Goal: Task Accomplishment & Management: Manage account settings

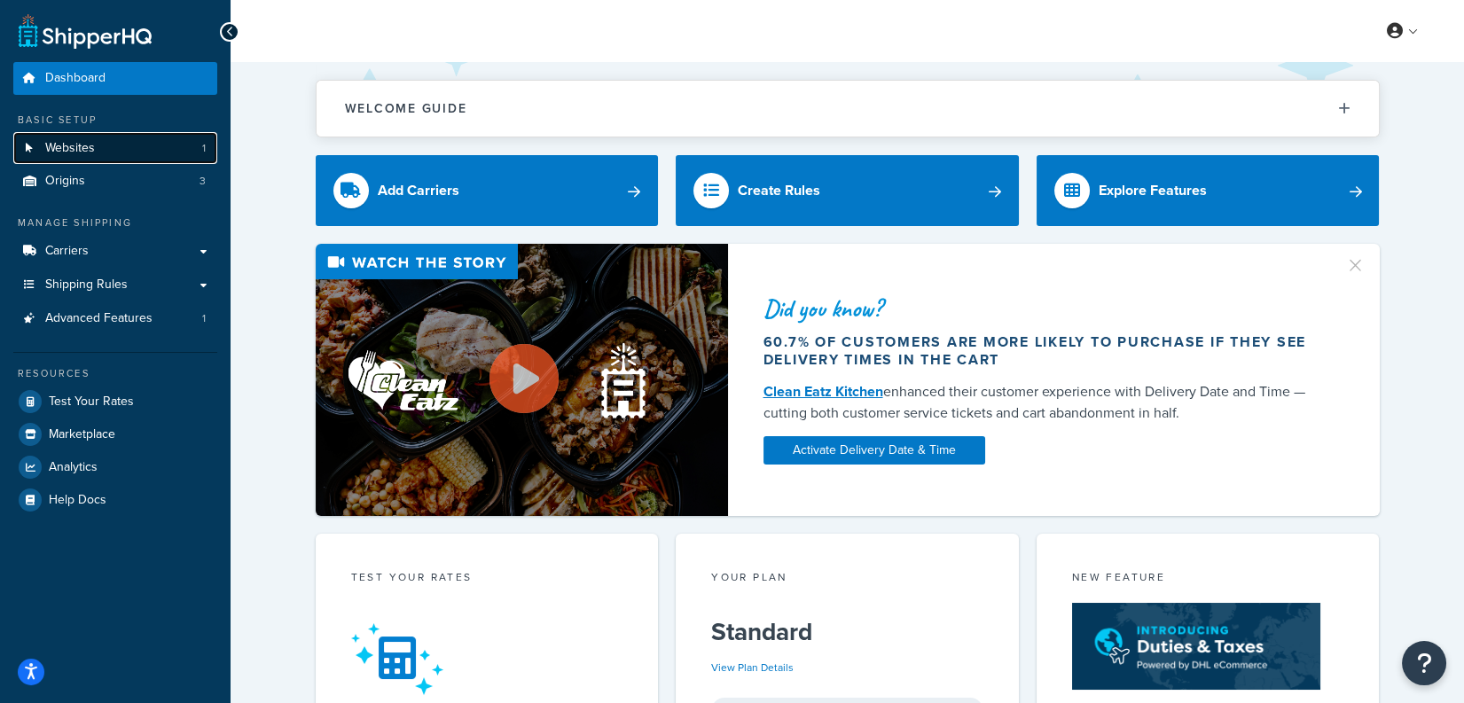
click at [168, 146] on link "Websites 1" at bounding box center [115, 148] width 204 height 33
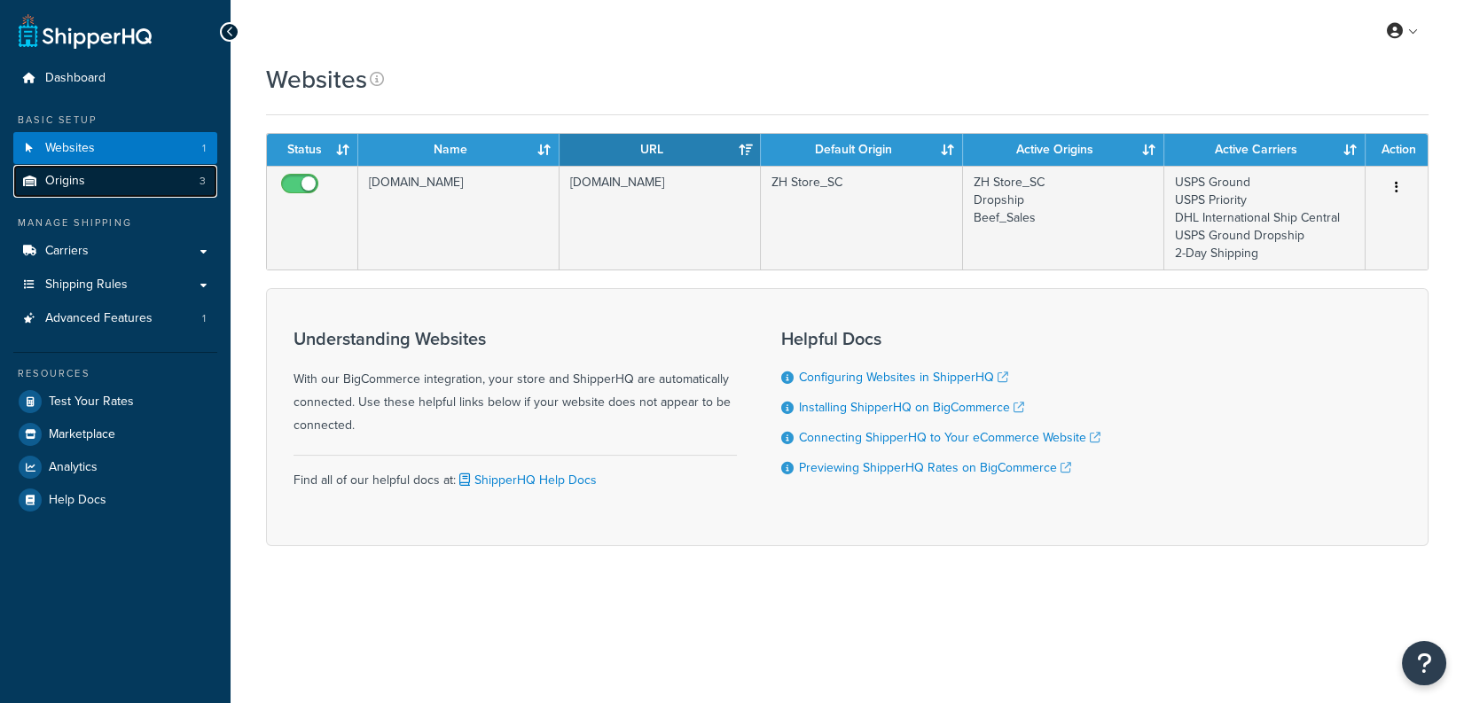
click at [164, 181] on link "Origins 3" at bounding box center [115, 181] width 204 height 33
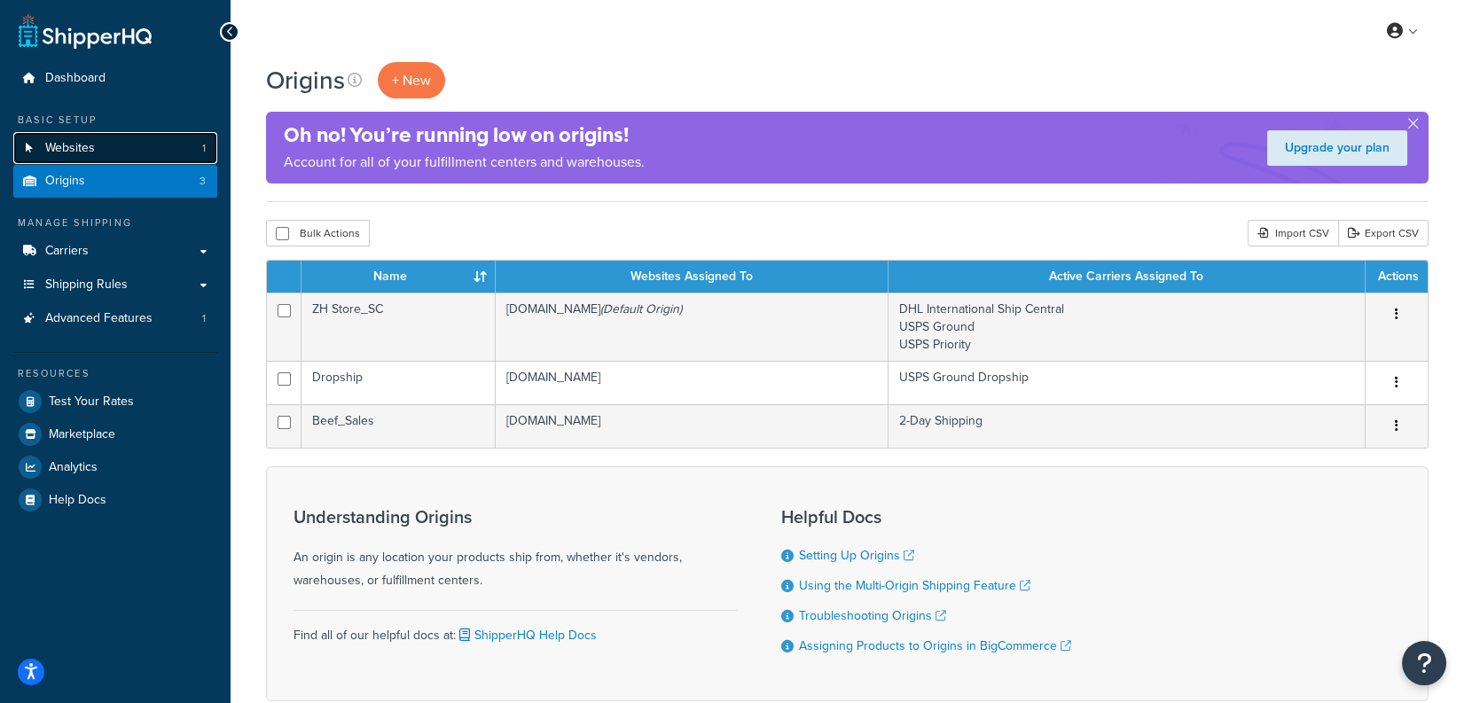
click at [154, 137] on link "Websites 1" at bounding box center [115, 148] width 204 height 33
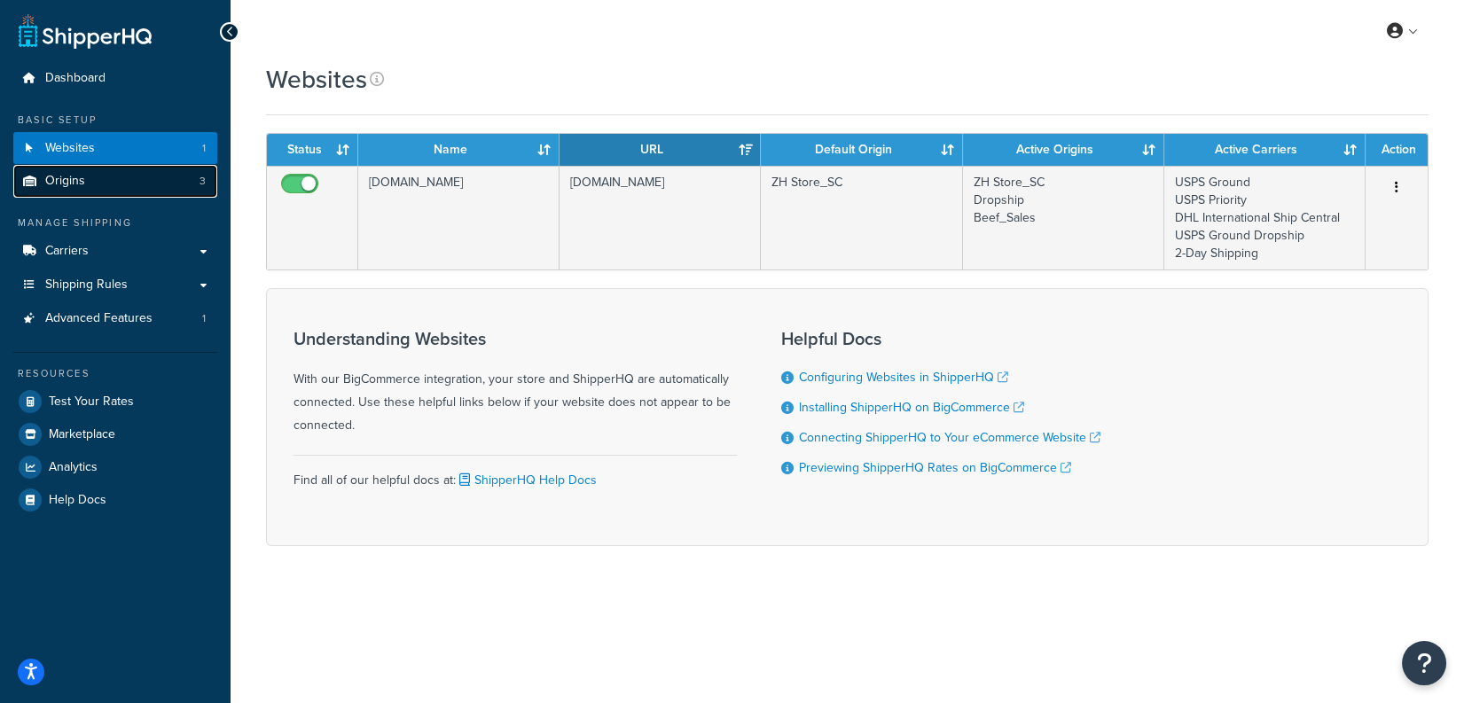
click at [152, 192] on link "Origins 3" at bounding box center [115, 181] width 204 height 33
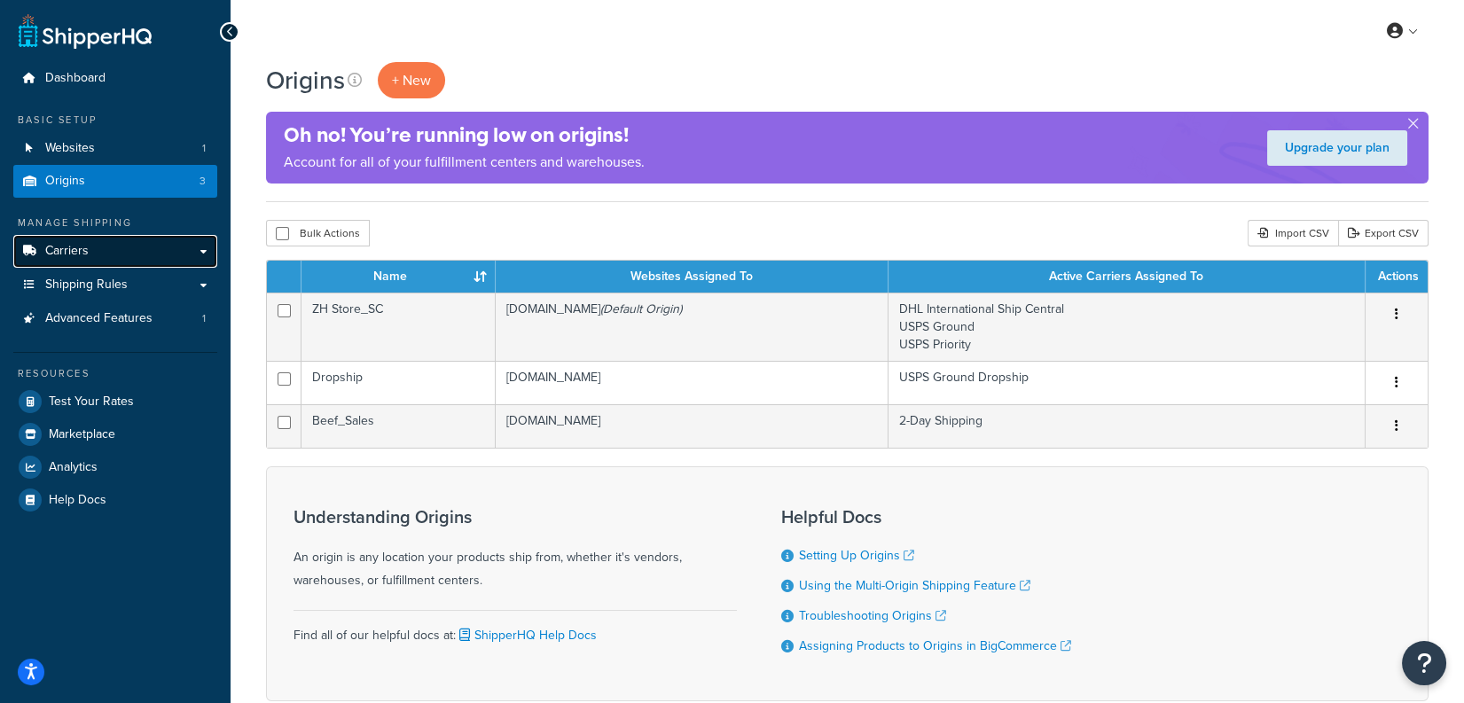
click at [107, 252] on link "Carriers" at bounding box center [115, 251] width 204 height 33
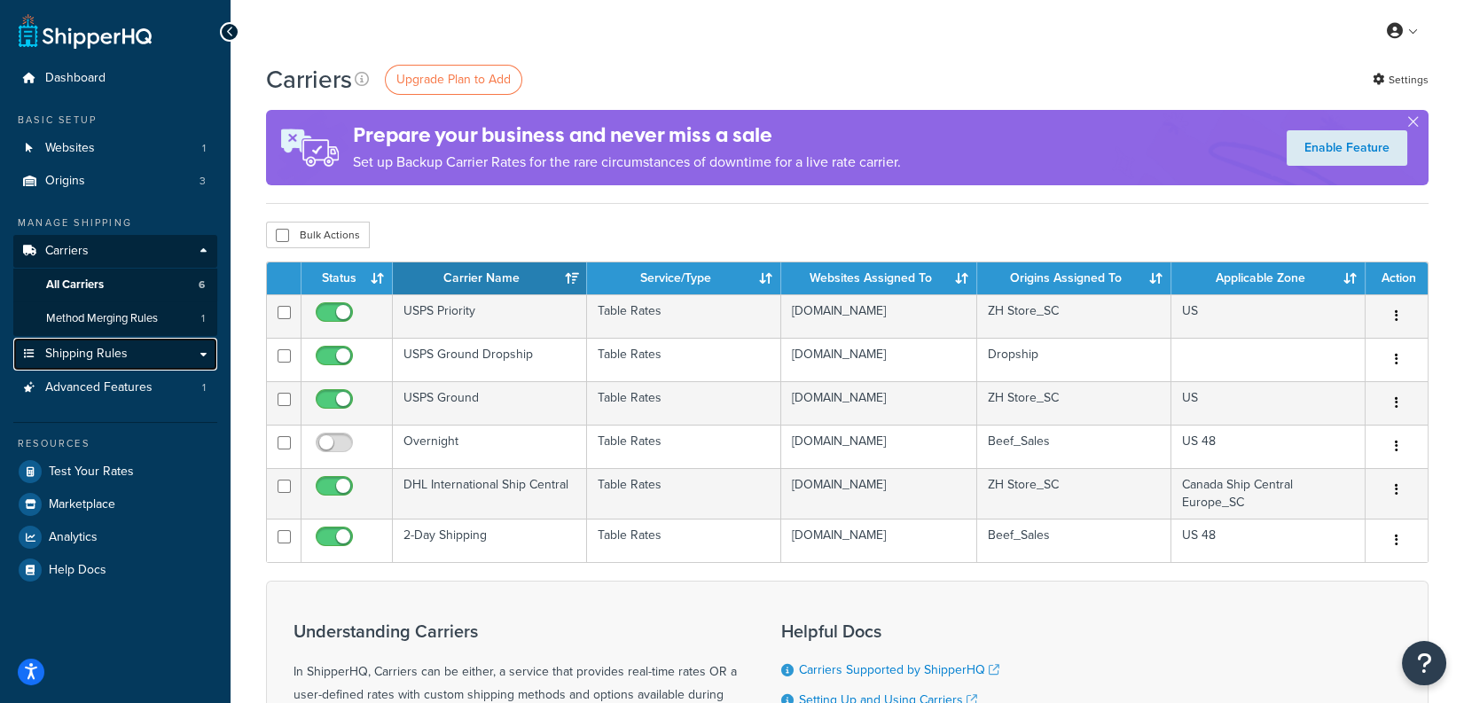
click at [124, 350] on span "Shipping Rules" at bounding box center [86, 354] width 82 height 15
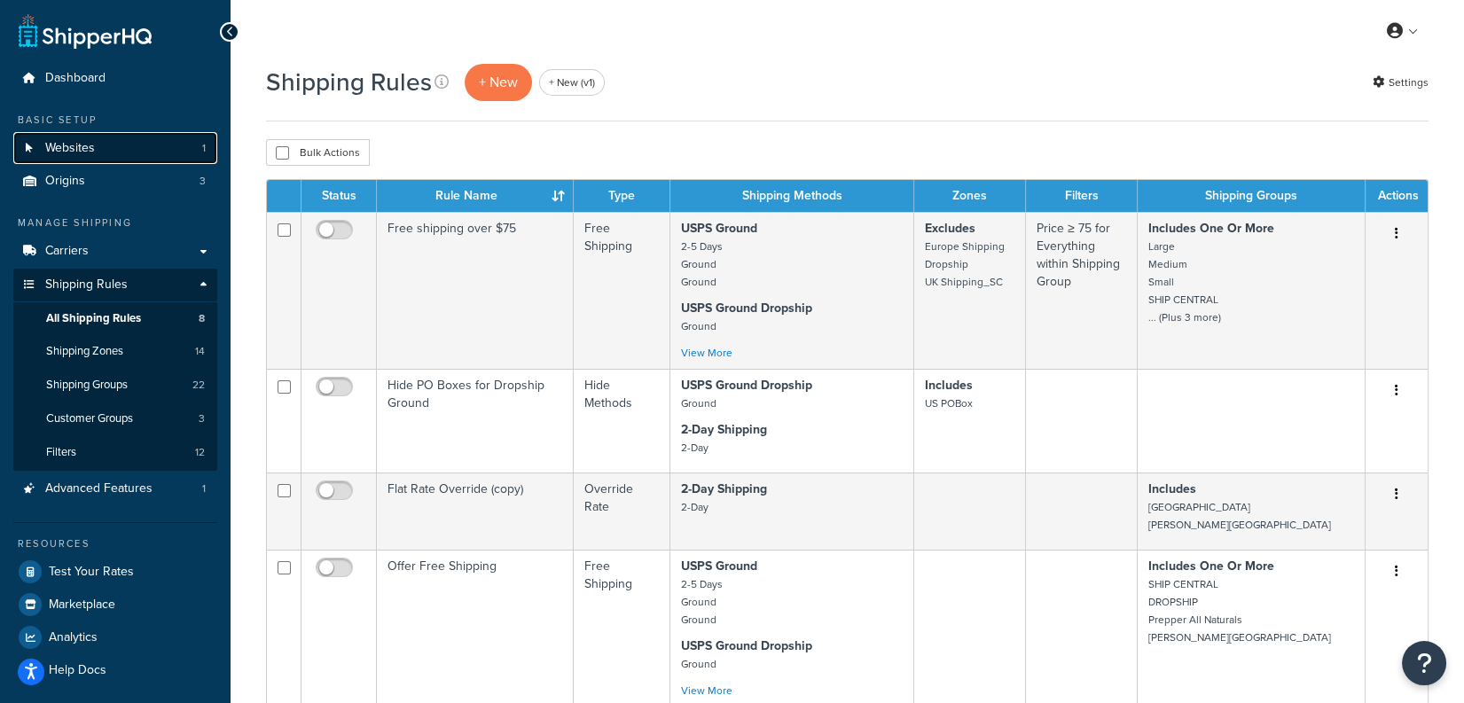
click at [154, 143] on link "Websites 1" at bounding box center [115, 148] width 204 height 33
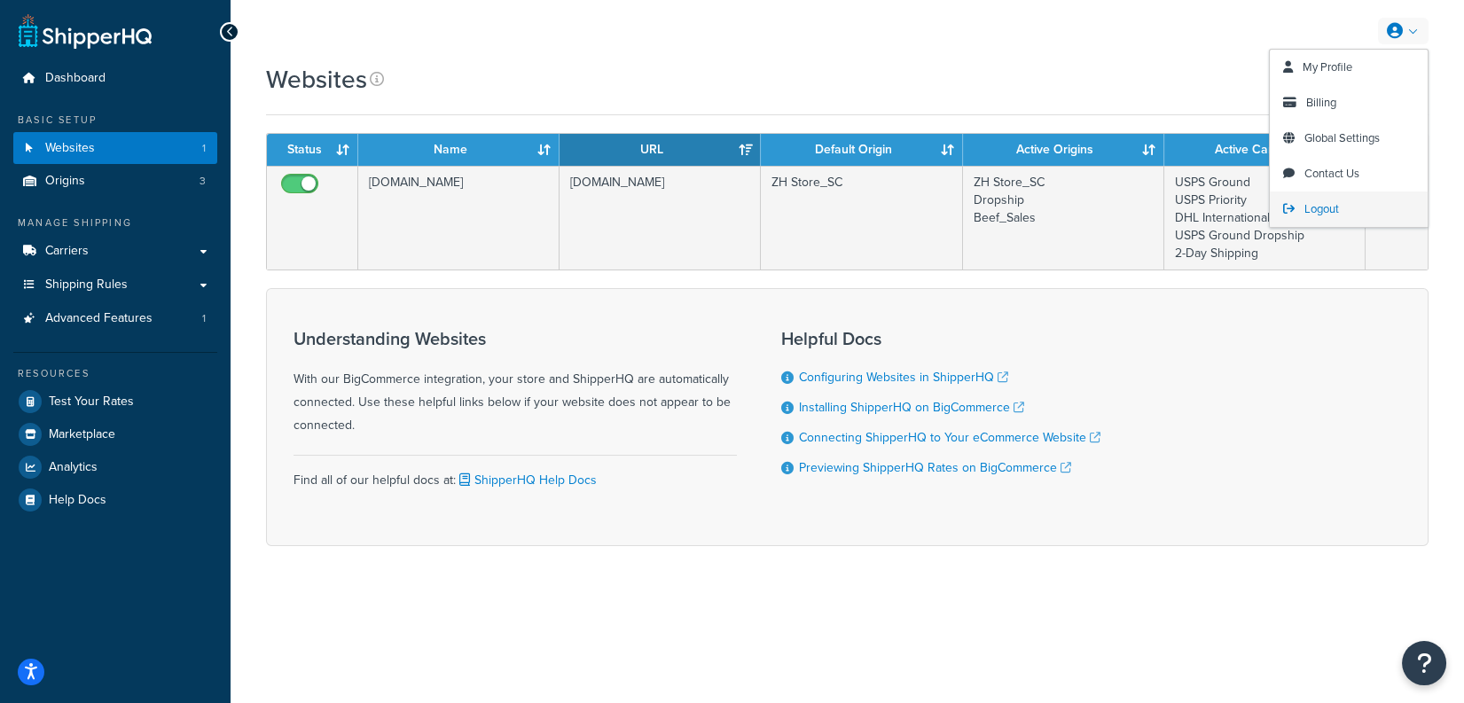
click at [1342, 202] on link "Logout" at bounding box center [1349, 209] width 158 height 35
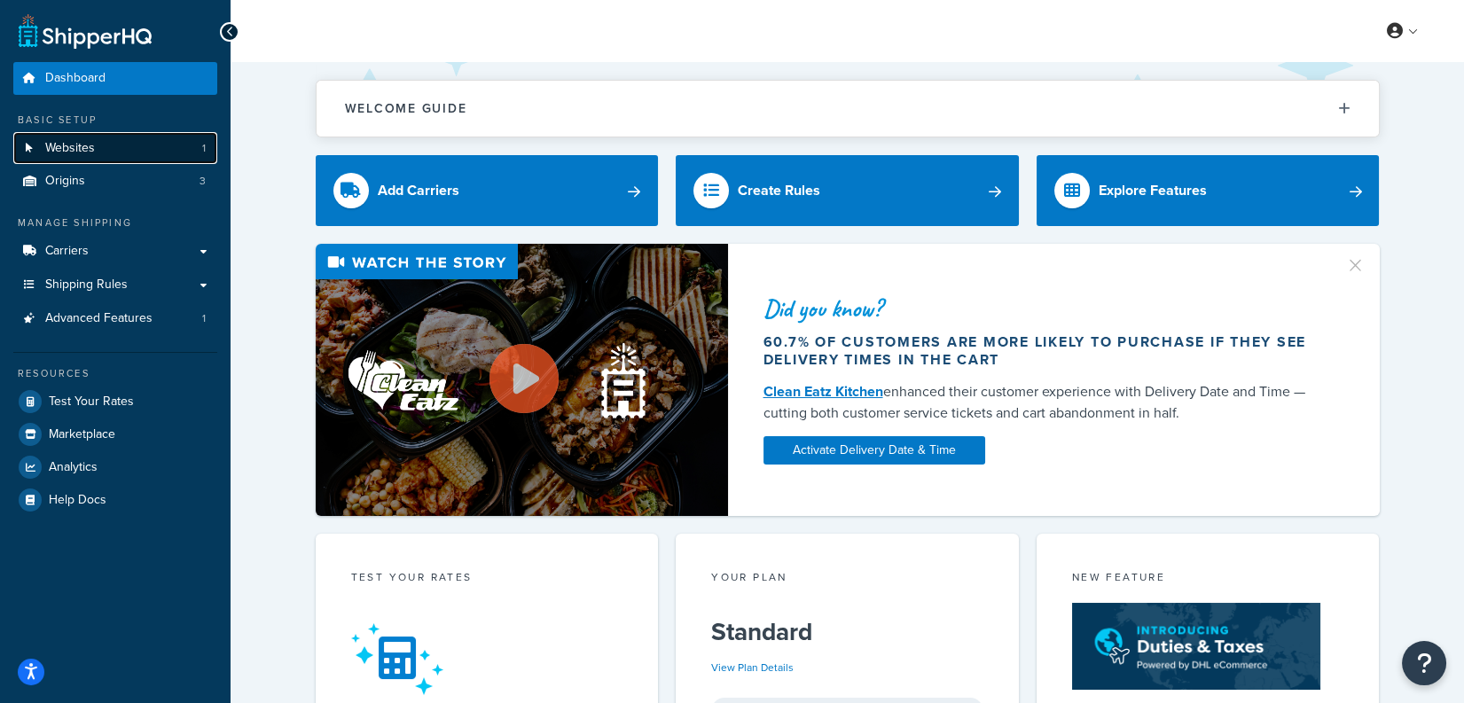
click at [145, 155] on link "Websites 1" at bounding box center [115, 148] width 204 height 33
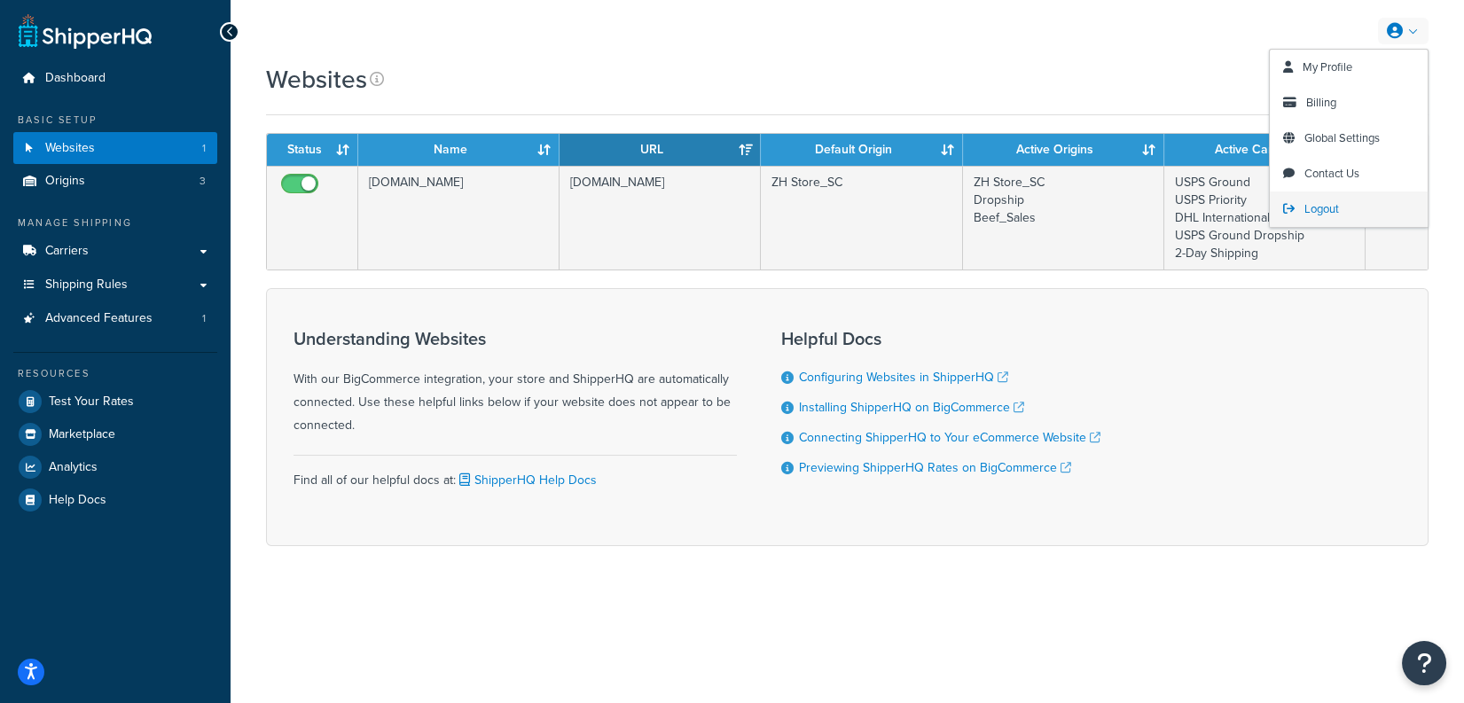
click at [1344, 214] on link "Logout" at bounding box center [1349, 209] width 158 height 35
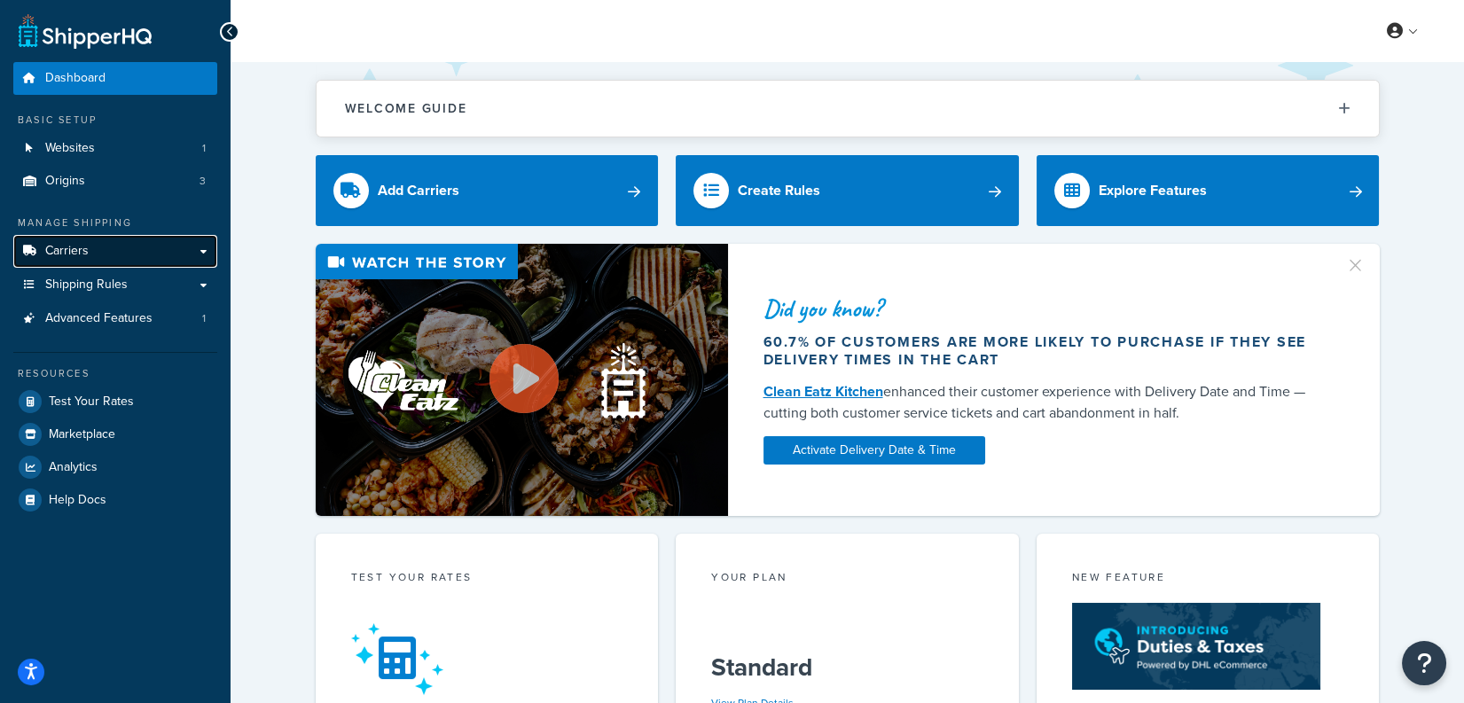
click at [156, 240] on link "Carriers" at bounding box center [115, 251] width 204 height 33
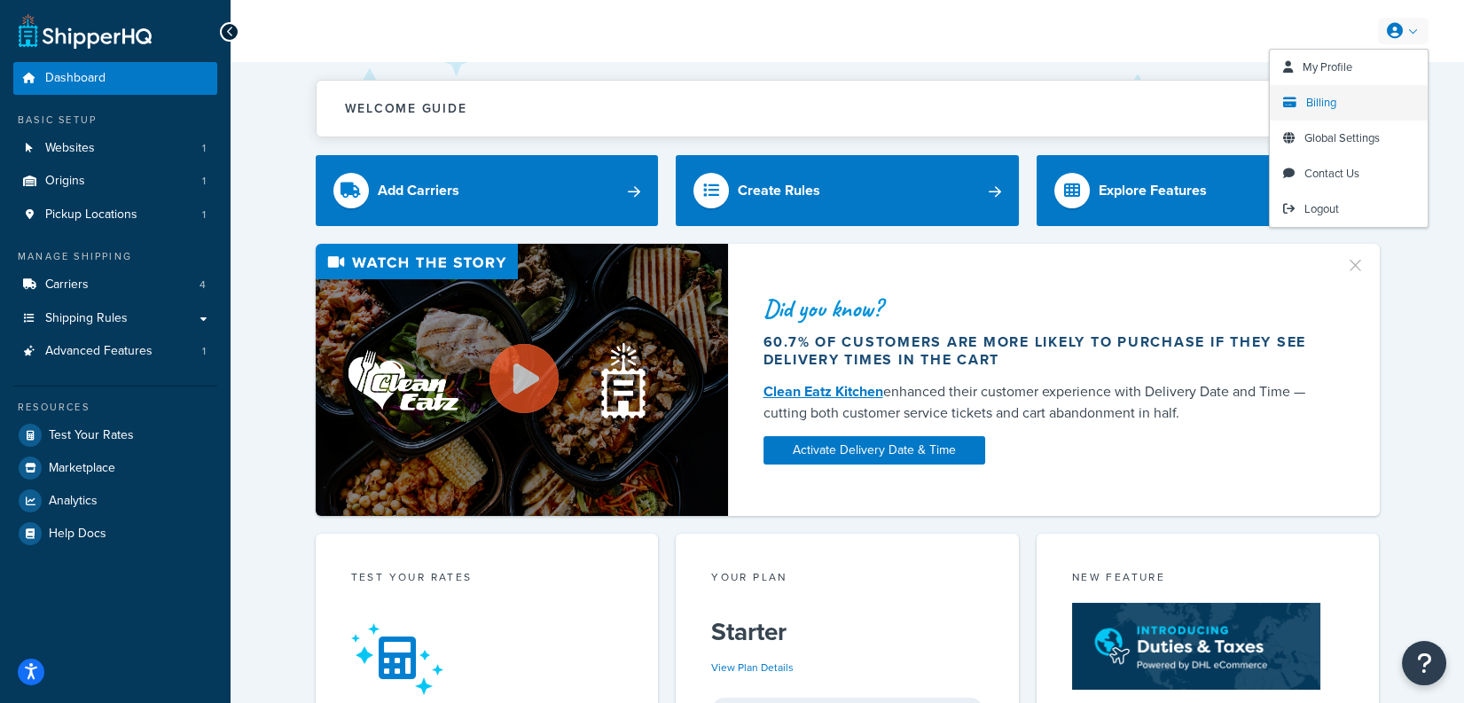
click at [1306, 107] on span "Billing" at bounding box center [1321, 102] width 30 height 17
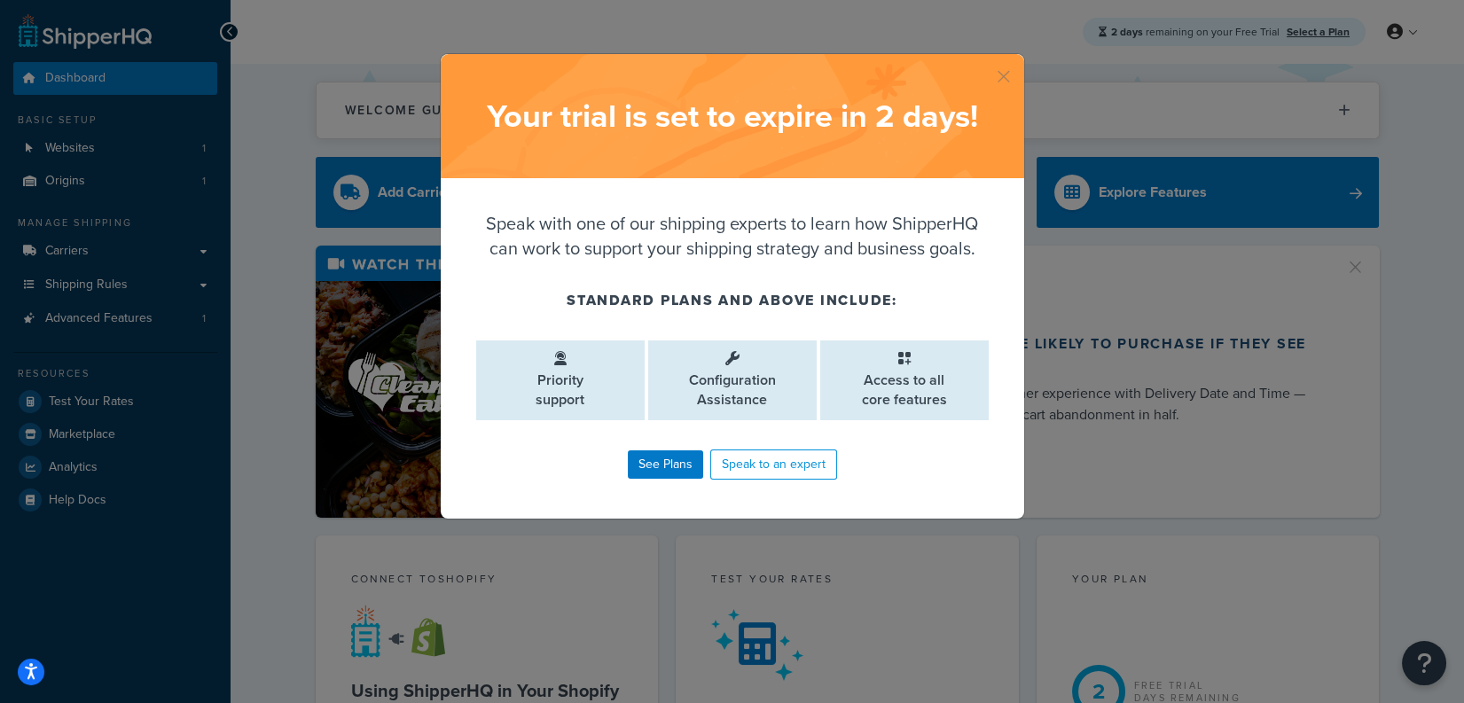
click at [1020, 59] on button "button" at bounding box center [1022, 56] width 4 height 4
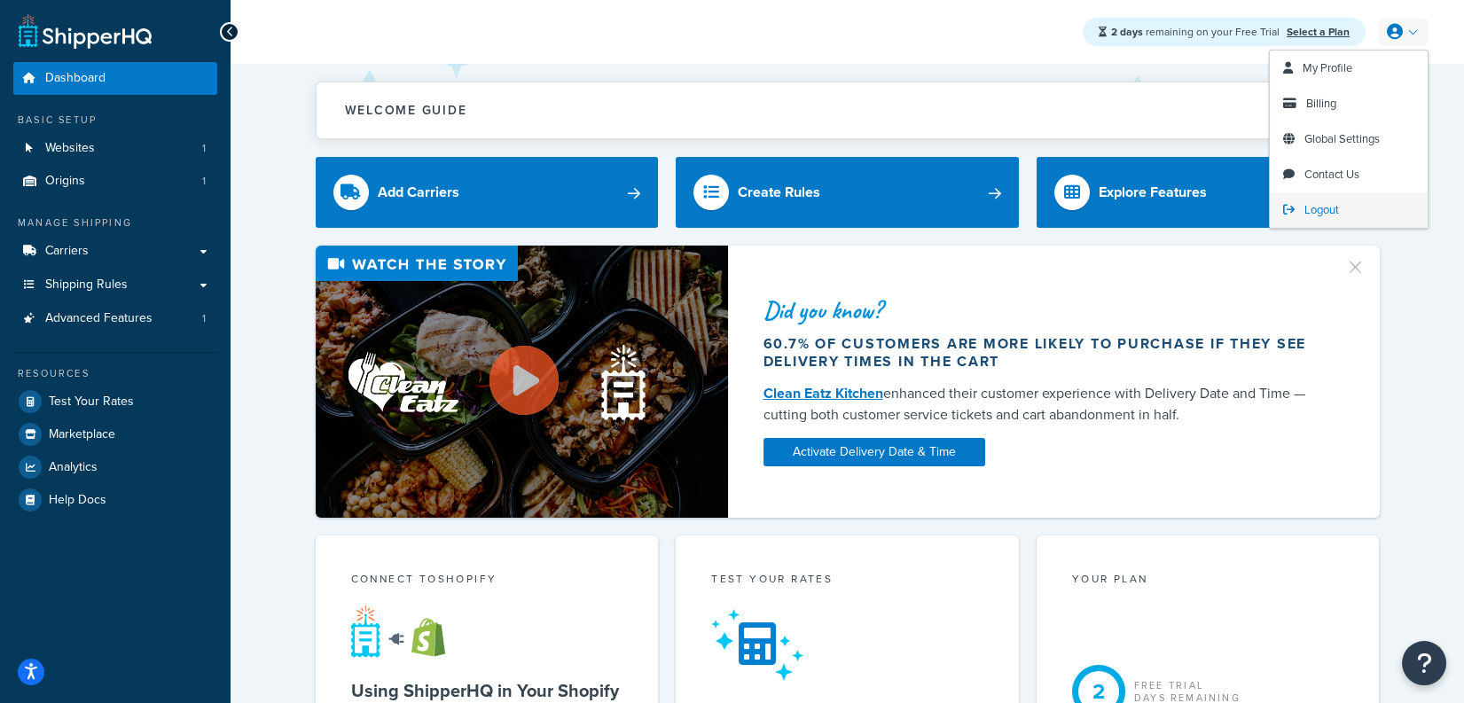
click at [1321, 208] on span "Logout" at bounding box center [1321, 209] width 35 height 17
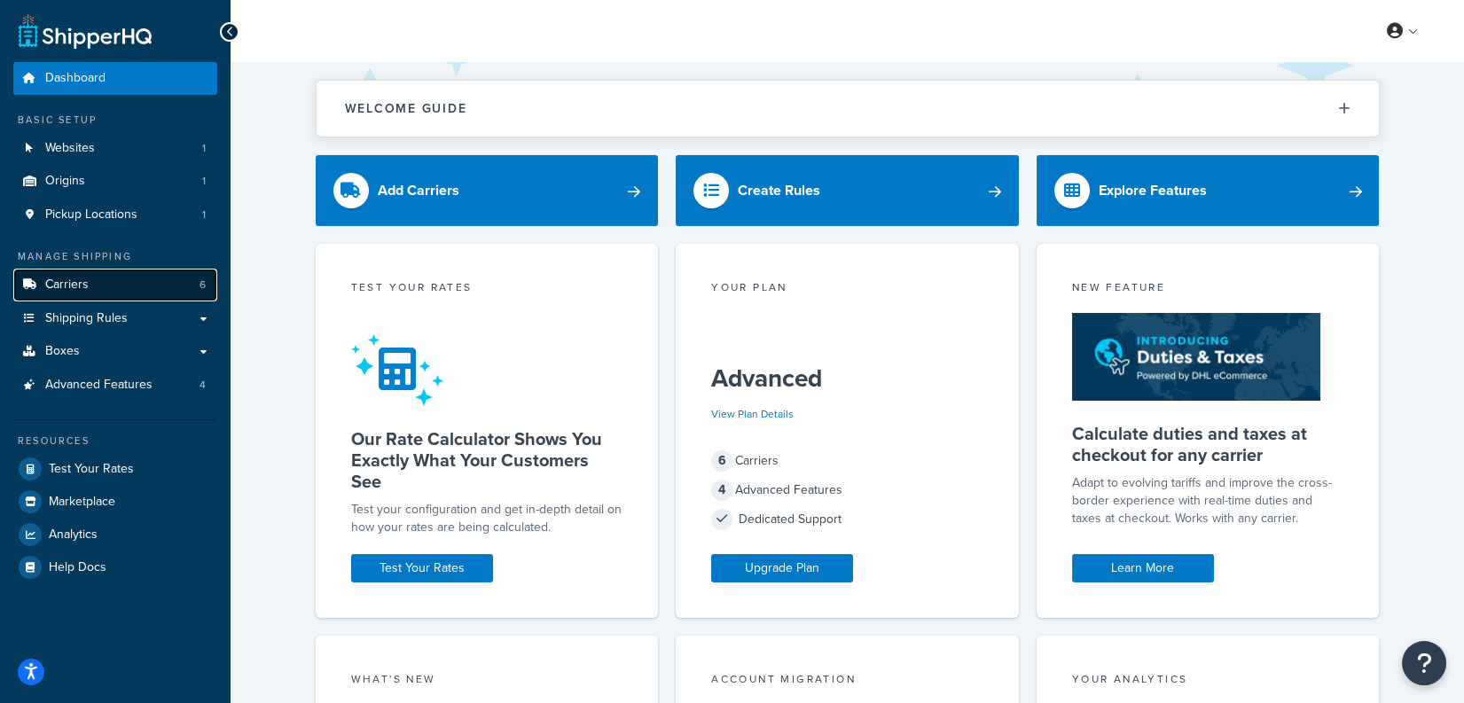
click at [192, 294] on link "Carriers 6" at bounding box center [115, 285] width 204 height 33
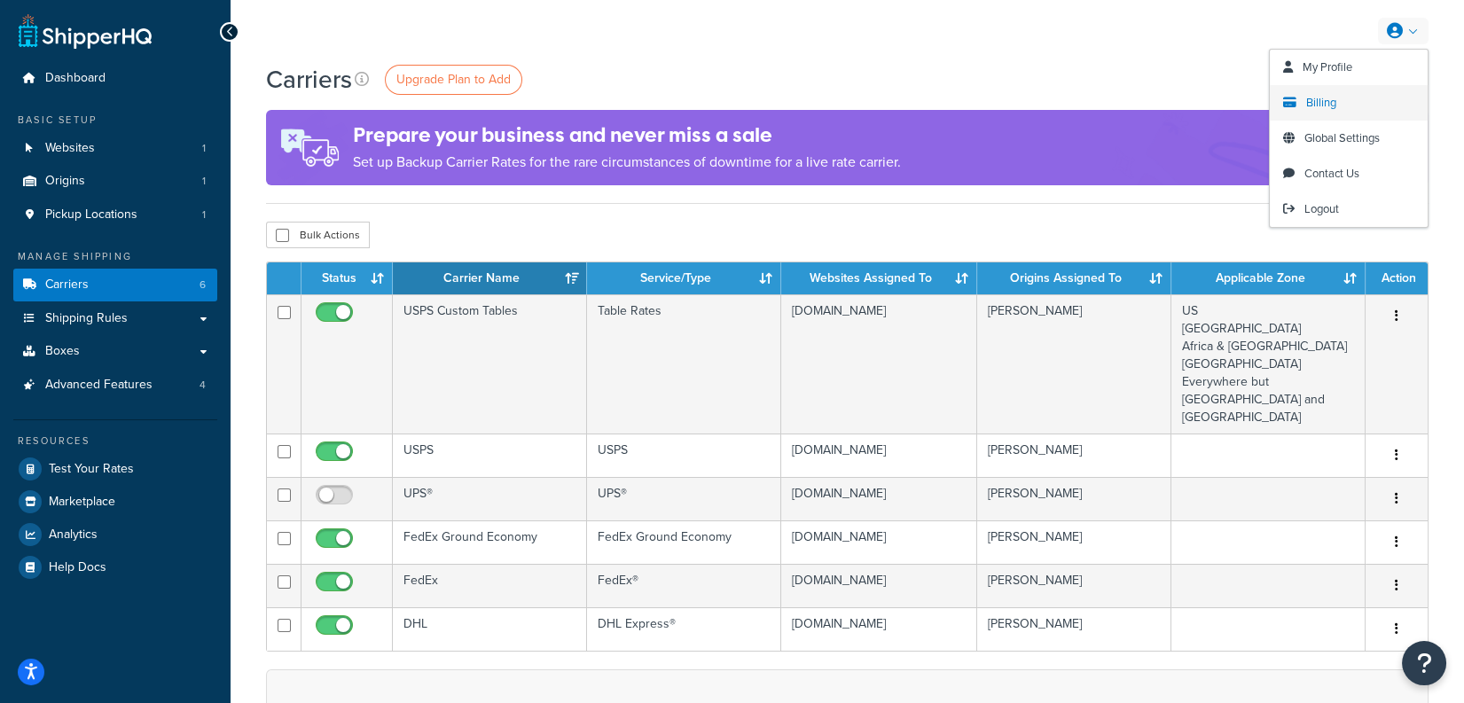
click at [1343, 96] on link "Billing" at bounding box center [1349, 102] width 158 height 35
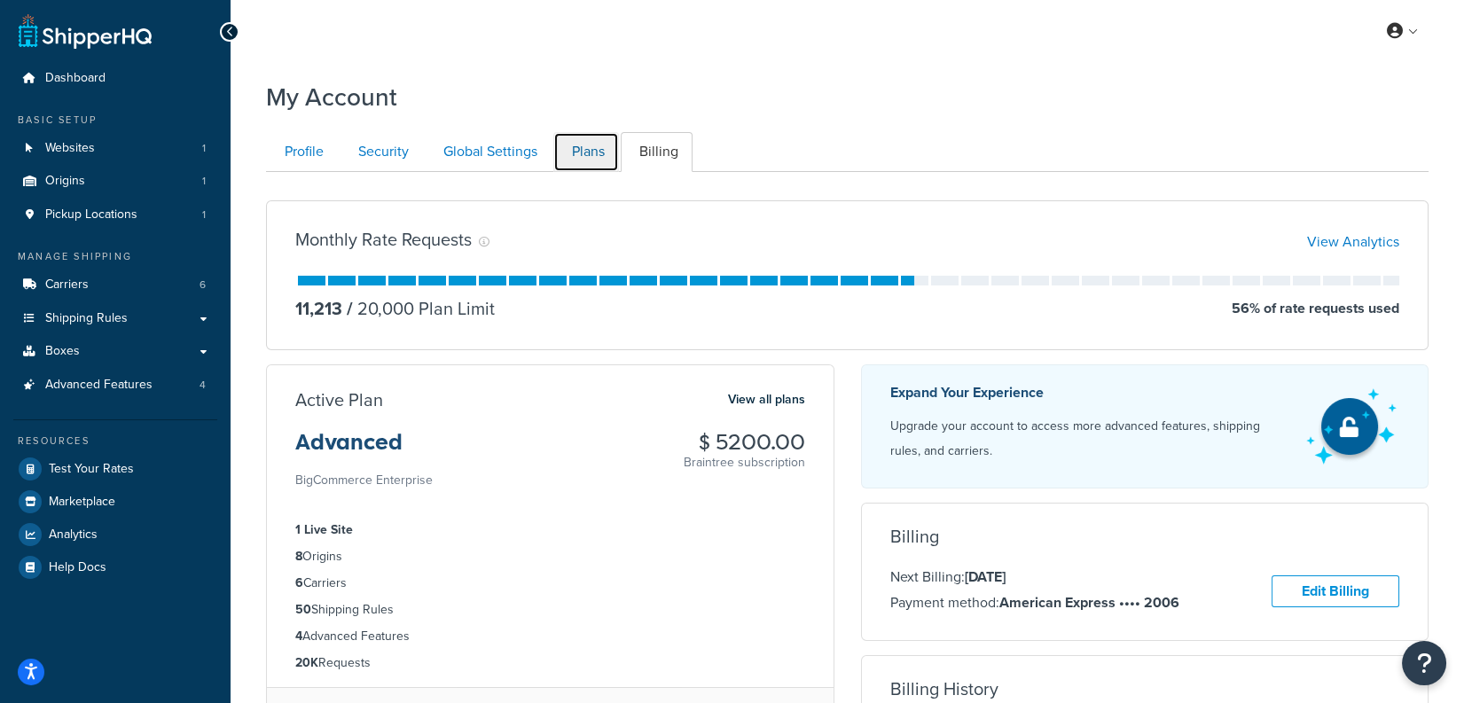
click at [581, 158] on link "Plans" at bounding box center [586, 152] width 66 height 40
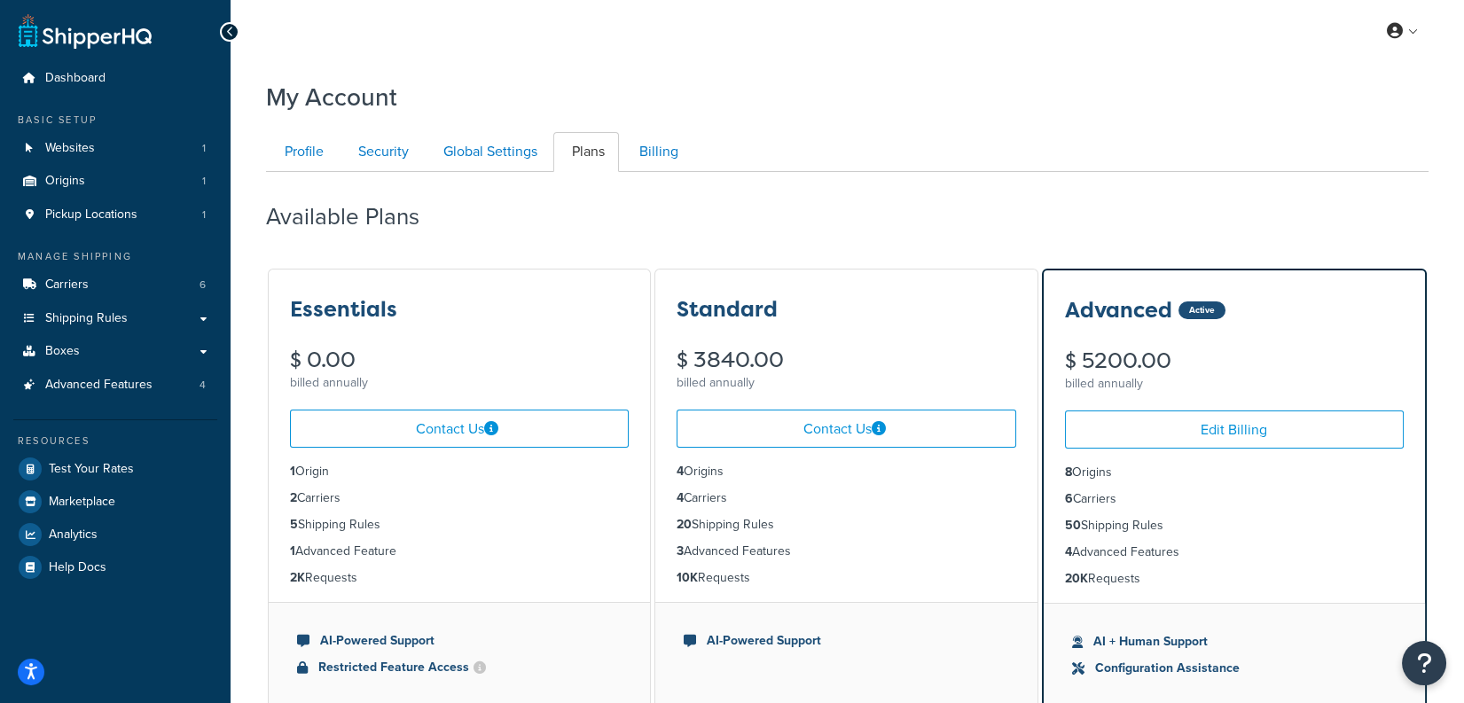
scroll to position [171, 0]
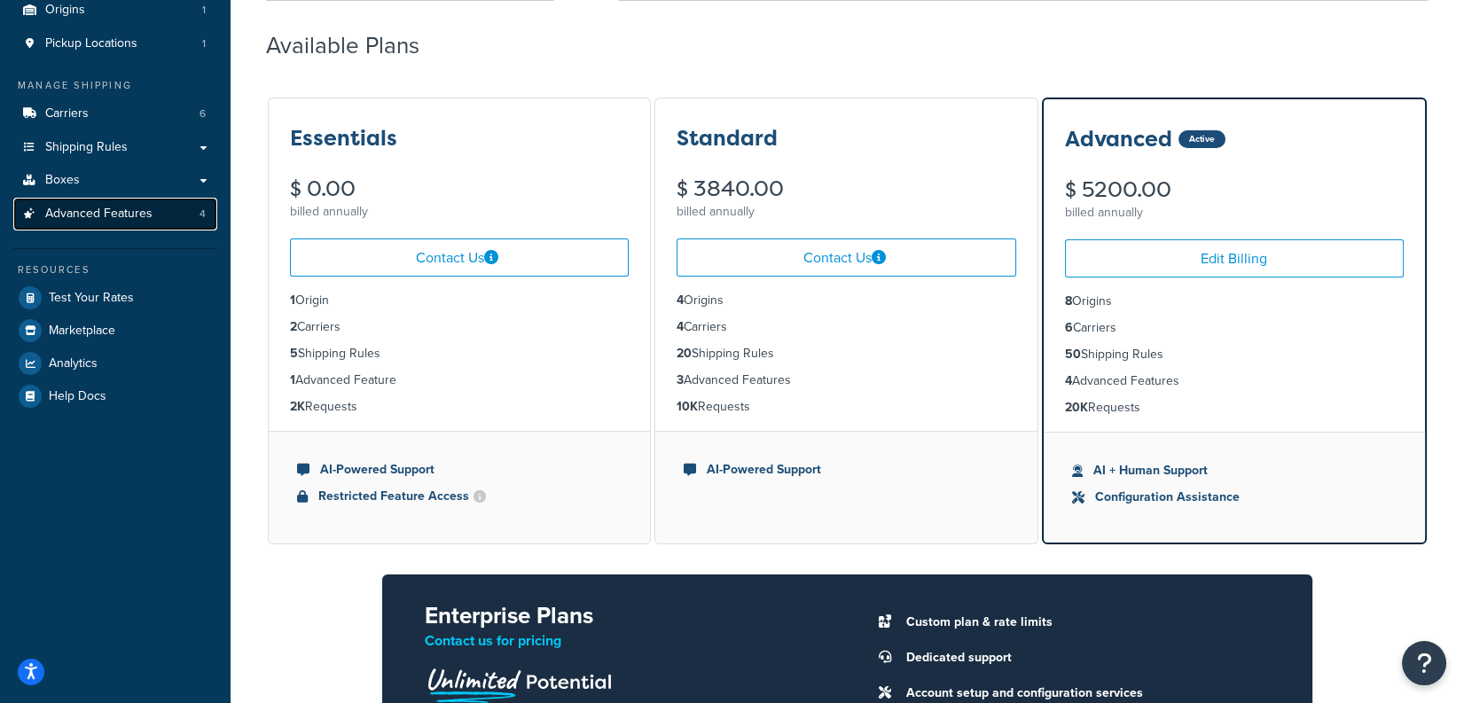
click at [183, 211] on link "Advanced Features 4" at bounding box center [115, 214] width 204 height 33
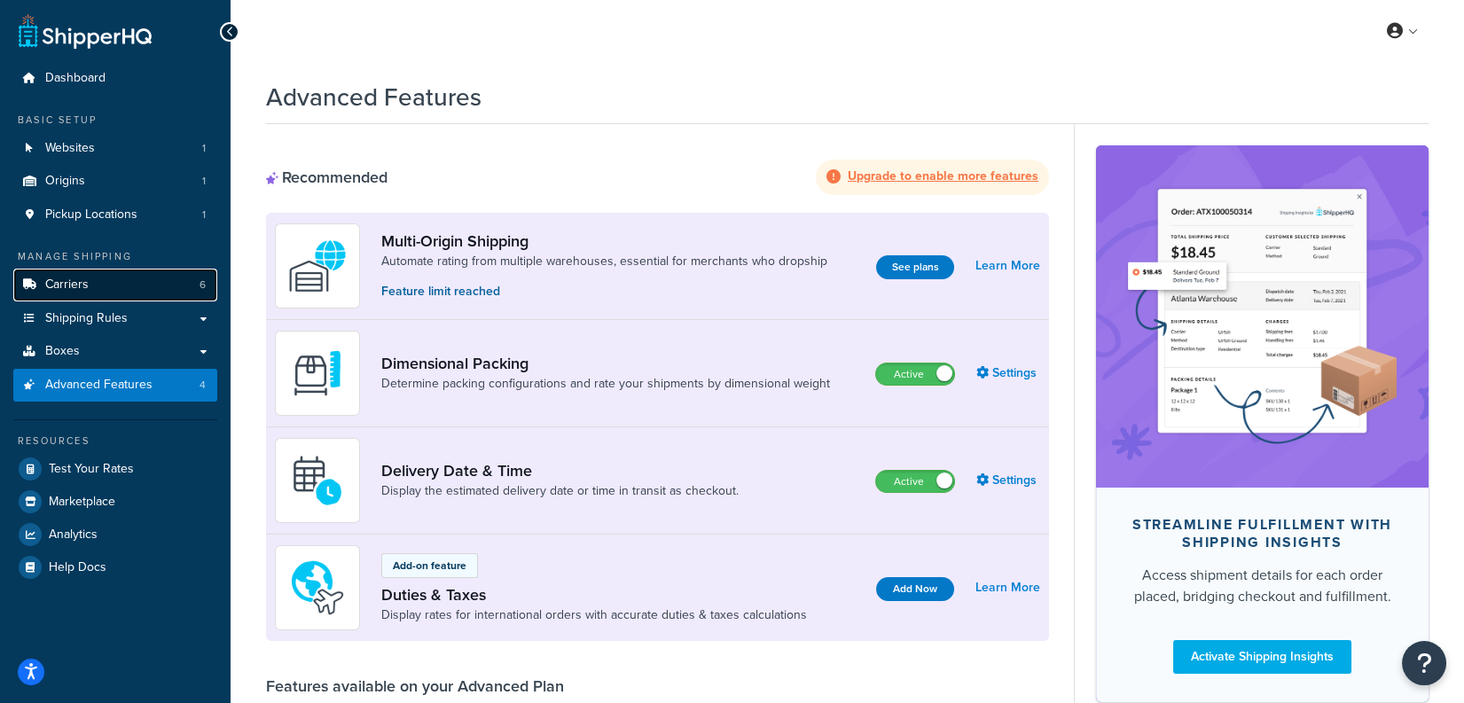
click at [181, 286] on link "Carriers 6" at bounding box center [115, 285] width 204 height 33
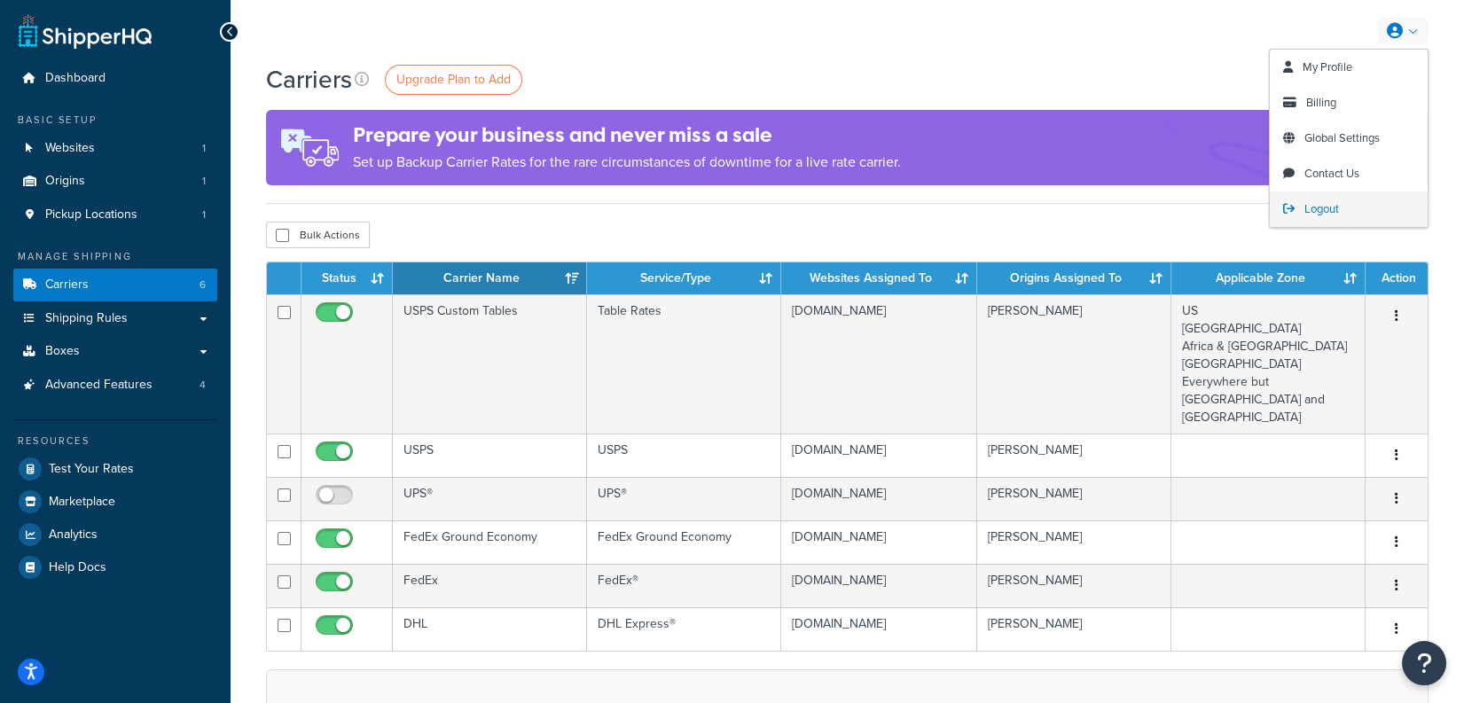
click at [1301, 199] on link "Logout" at bounding box center [1349, 209] width 158 height 35
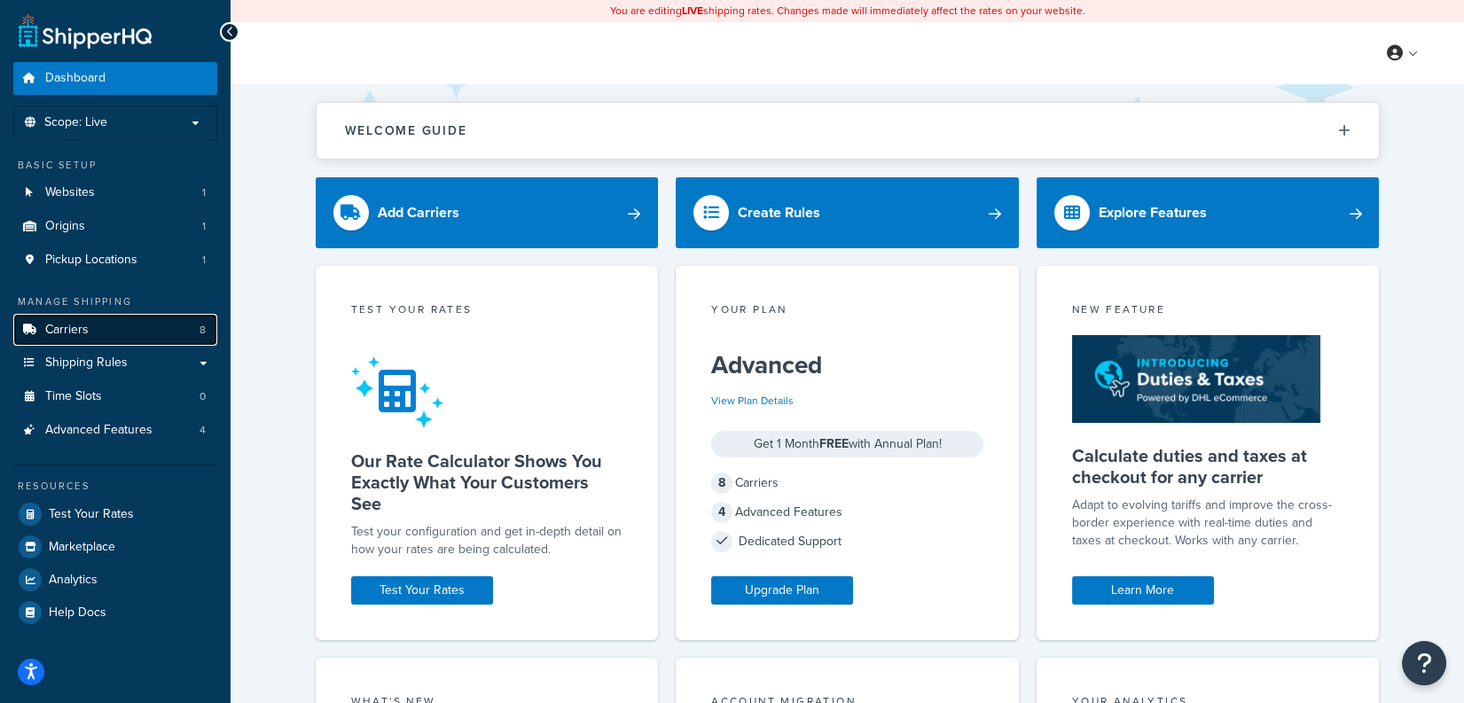
click at [130, 337] on link "Carriers 8" at bounding box center [115, 330] width 204 height 33
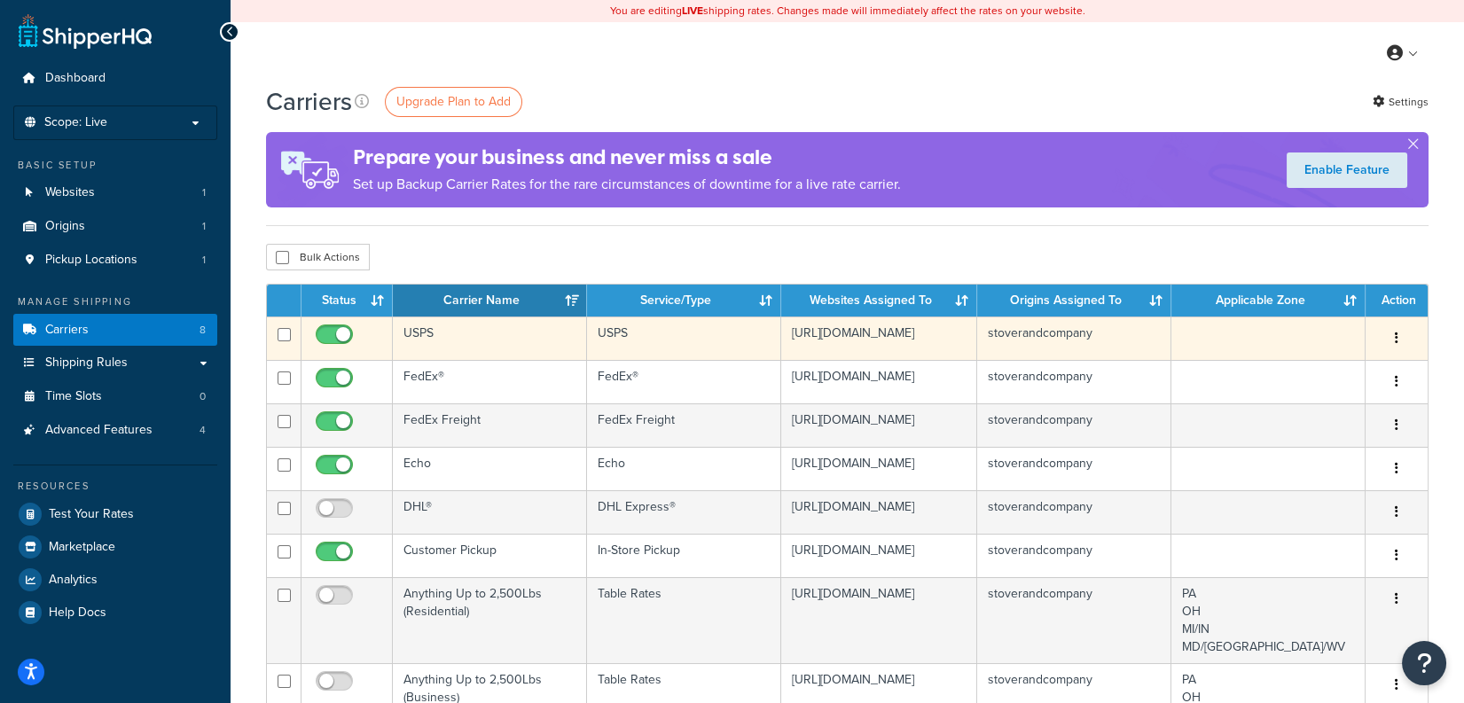
click at [493, 353] on td "USPS" at bounding box center [490, 338] width 194 height 43
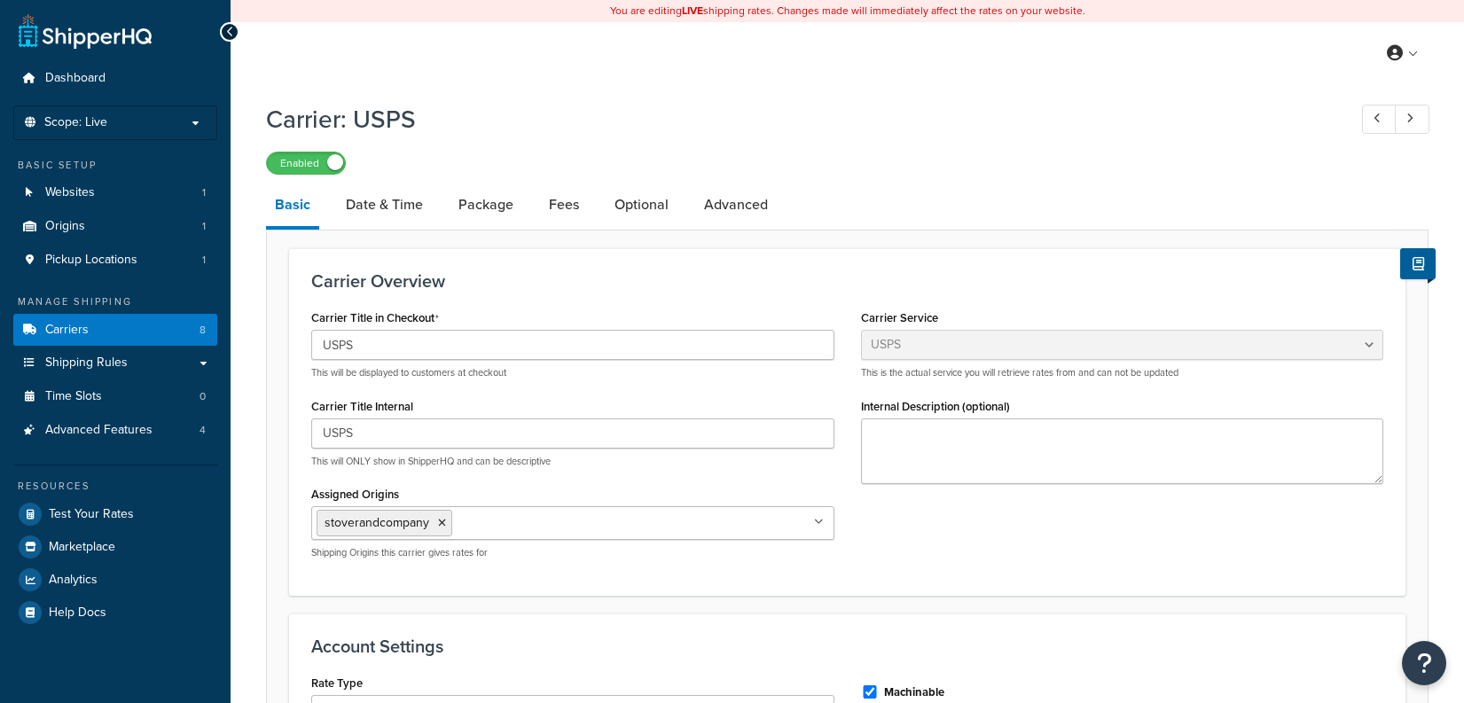
select select "usps"
select select "ONLINE"
click at [1320, 116] on span "Billing" at bounding box center [1321, 124] width 30 height 17
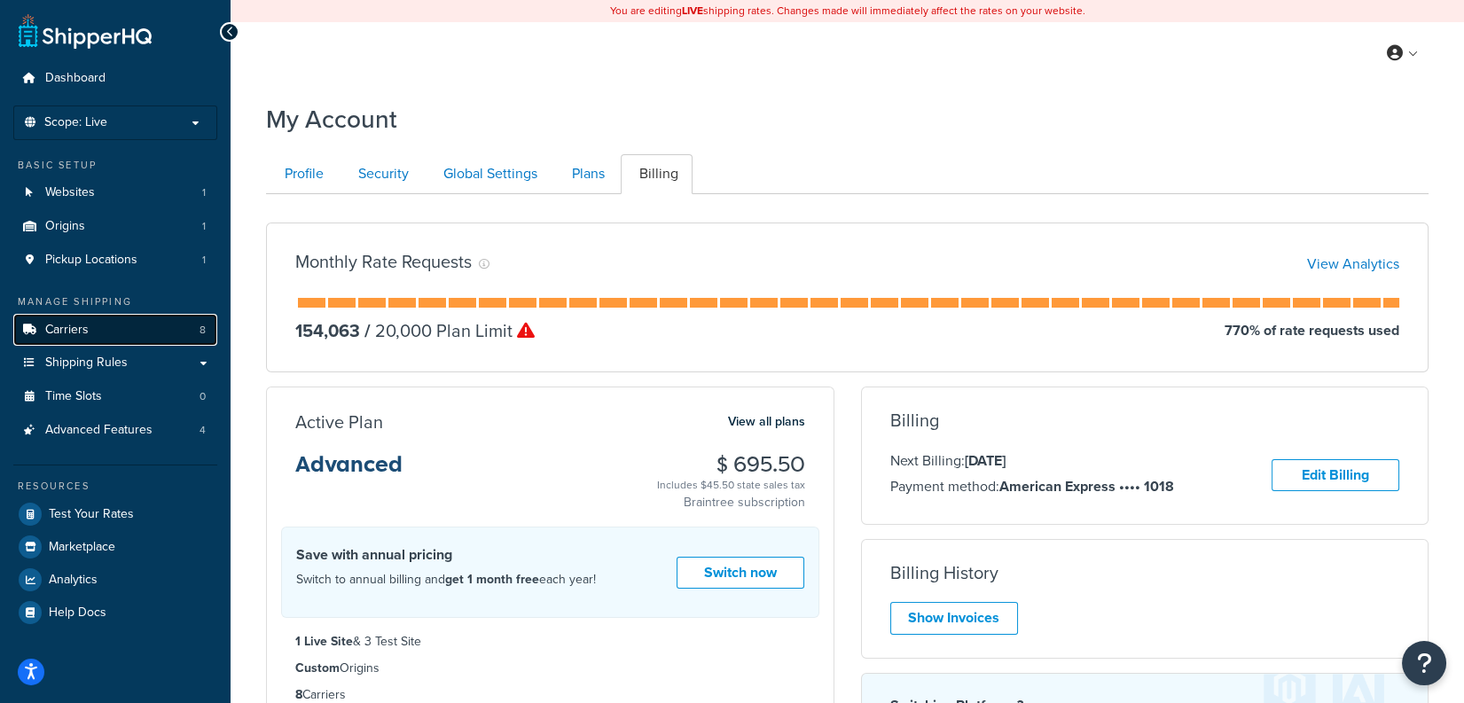
click at [86, 316] on link "Carriers 8" at bounding box center [115, 330] width 204 height 33
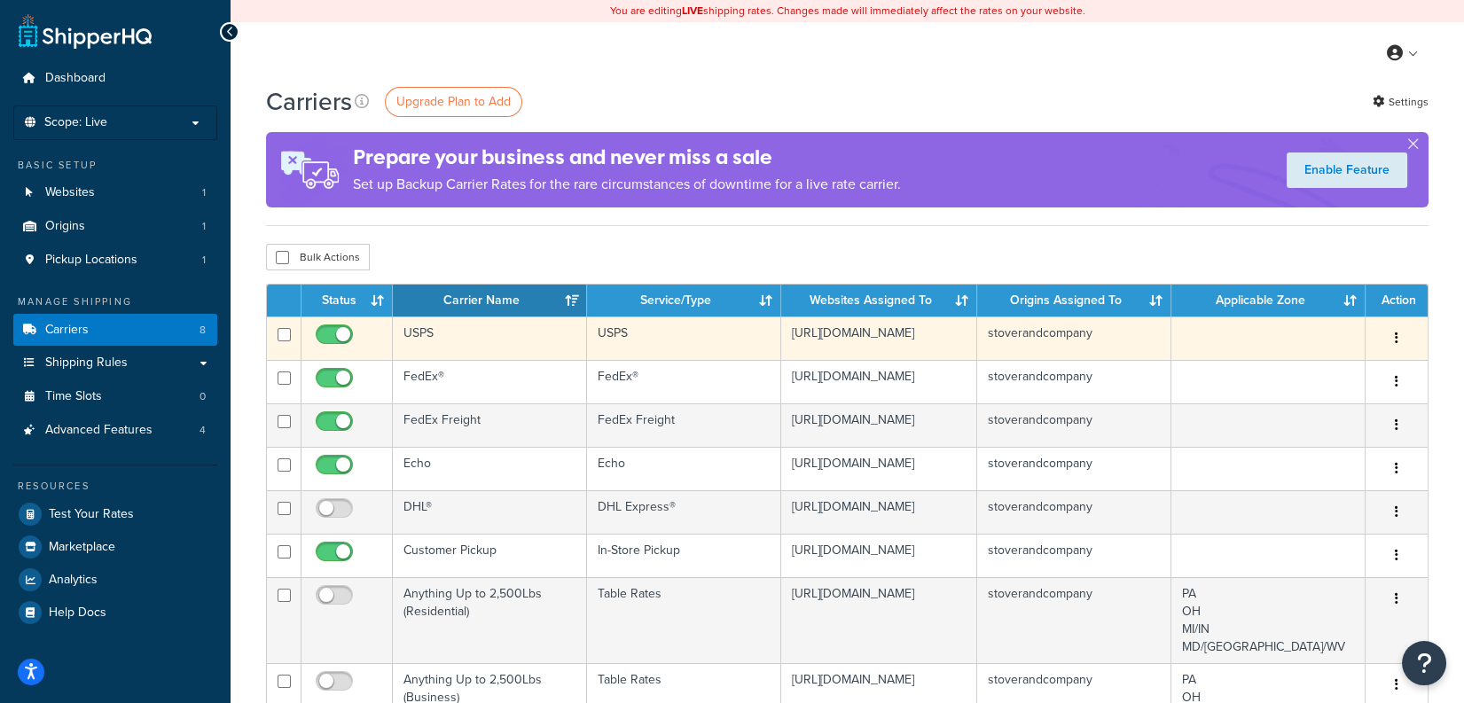
click at [484, 334] on td "USPS" at bounding box center [490, 338] width 194 height 43
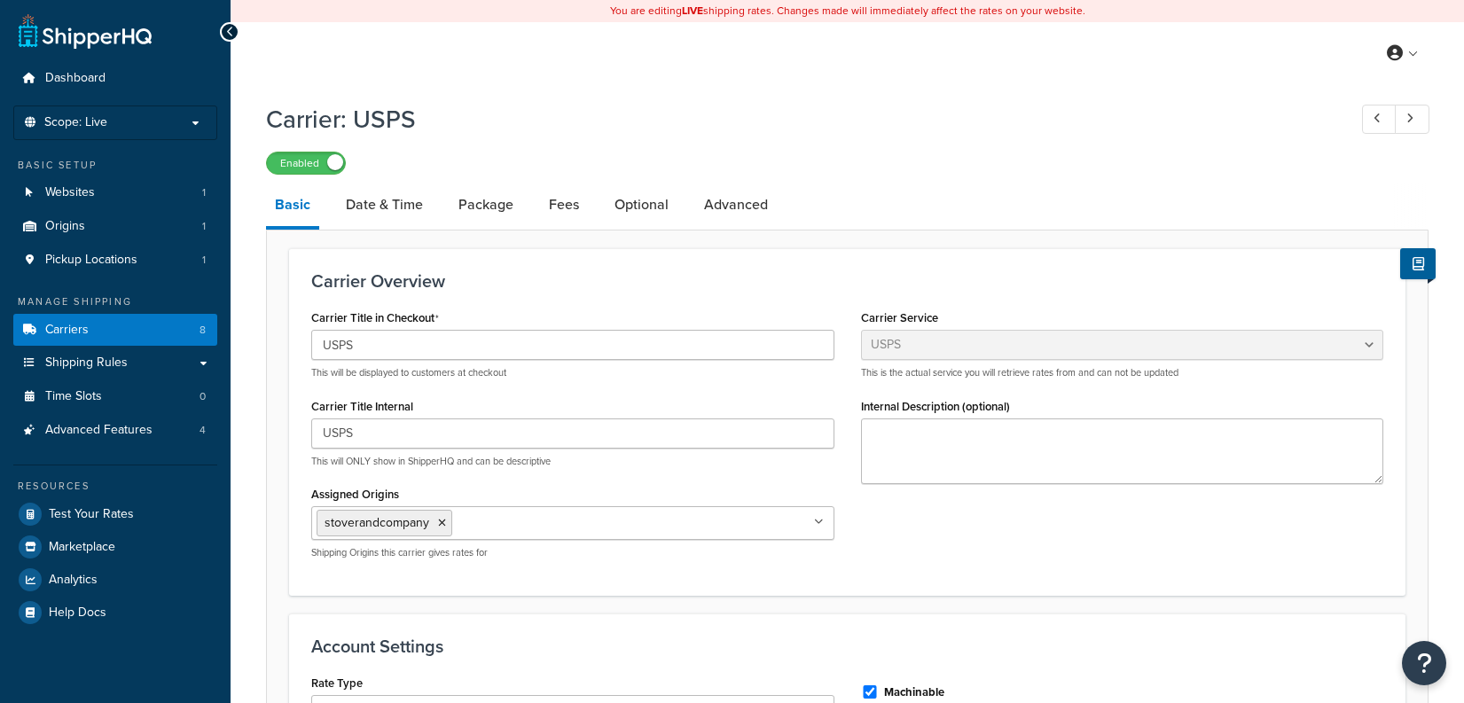
select select "usps"
select select "ONLINE"
click at [701, 215] on link "Advanced" at bounding box center [736, 205] width 82 height 43
select select "false"
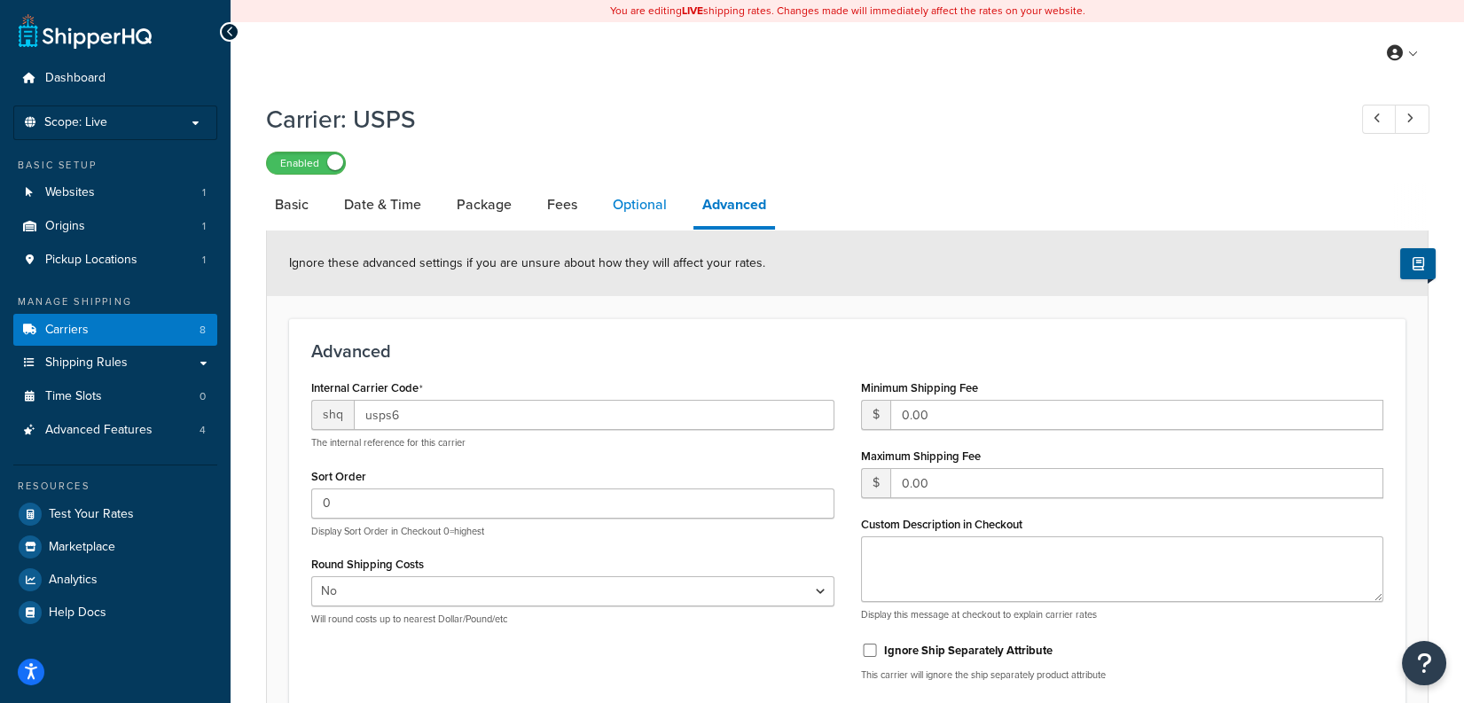
click at [644, 207] on link "Optional" at bounding box center [640, 205] width 72 height 43
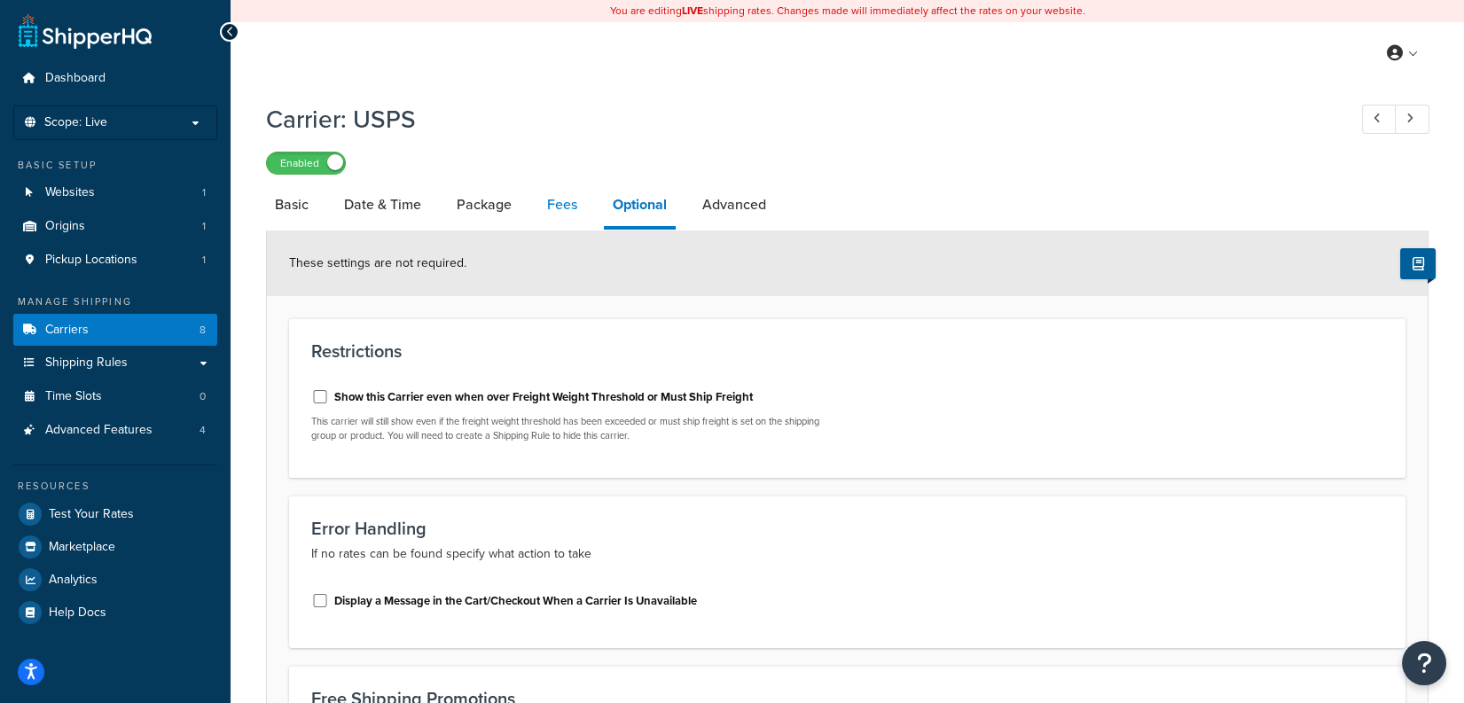
click at [554, 200] on link "Fees" at bounding box center [562, 205] width 48 height 43
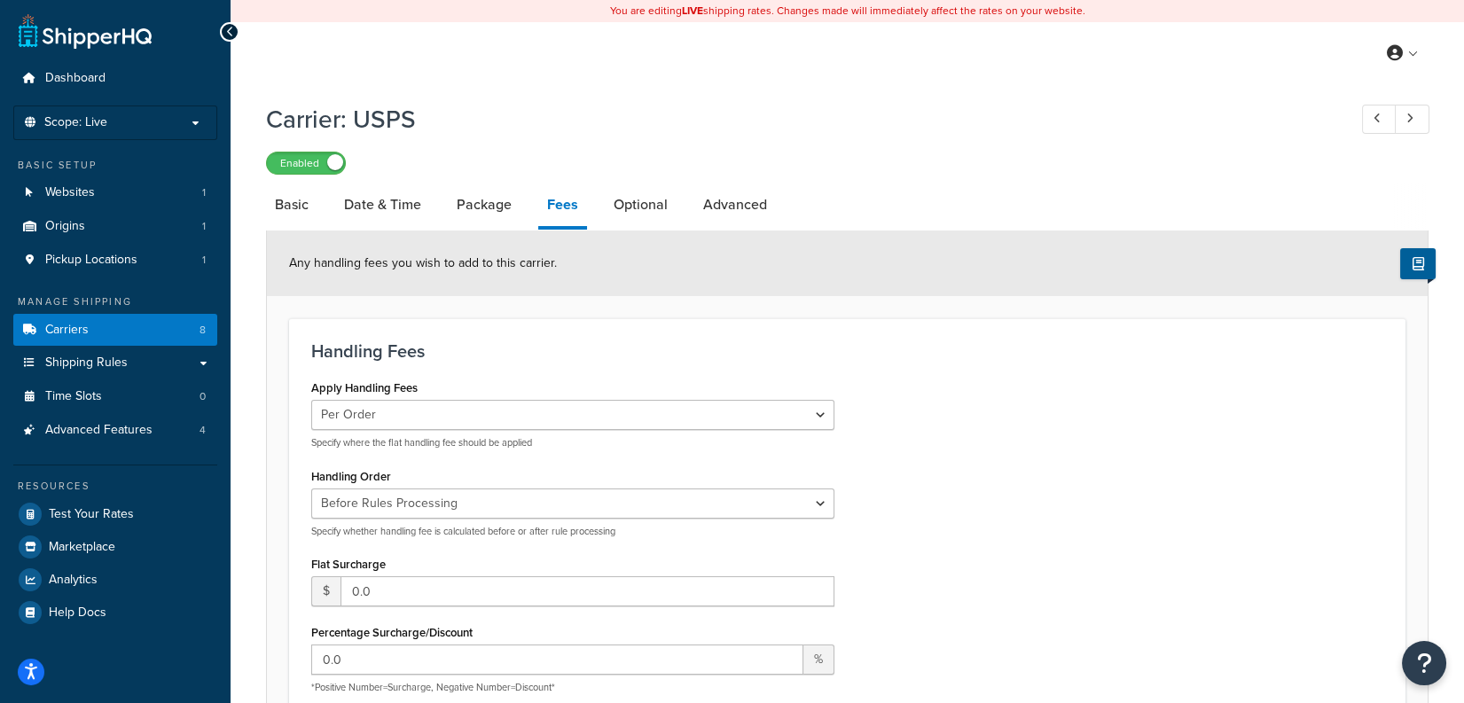
click at [693, 149] on div "Carrier: USPS Enabled" at bounding box center [847, 134] width 1163 height 82
click at [466, 209] on link "Package" at bounding box center [484, 205] width 73 height 43
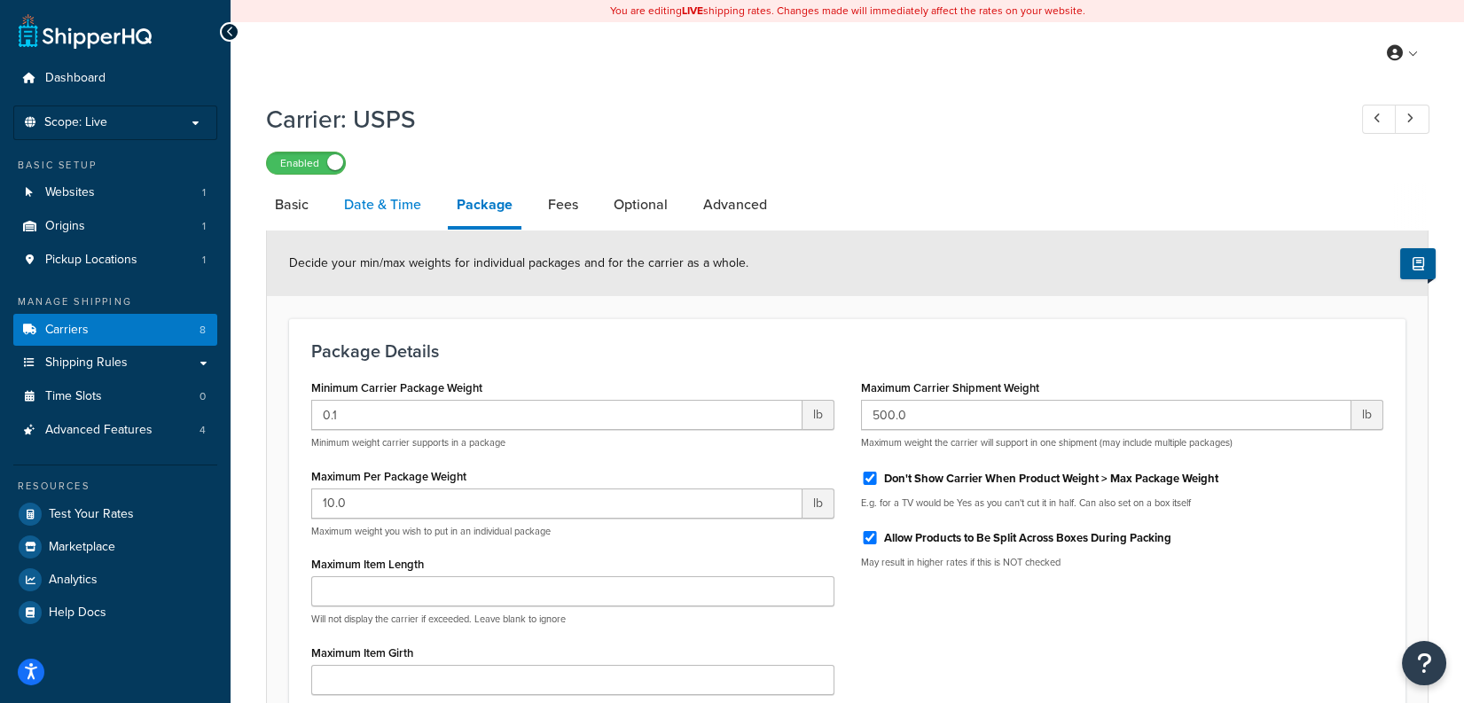
click at [383, 208] on link "Date & Time" at bounding box center [382, 205] width 95 height 43
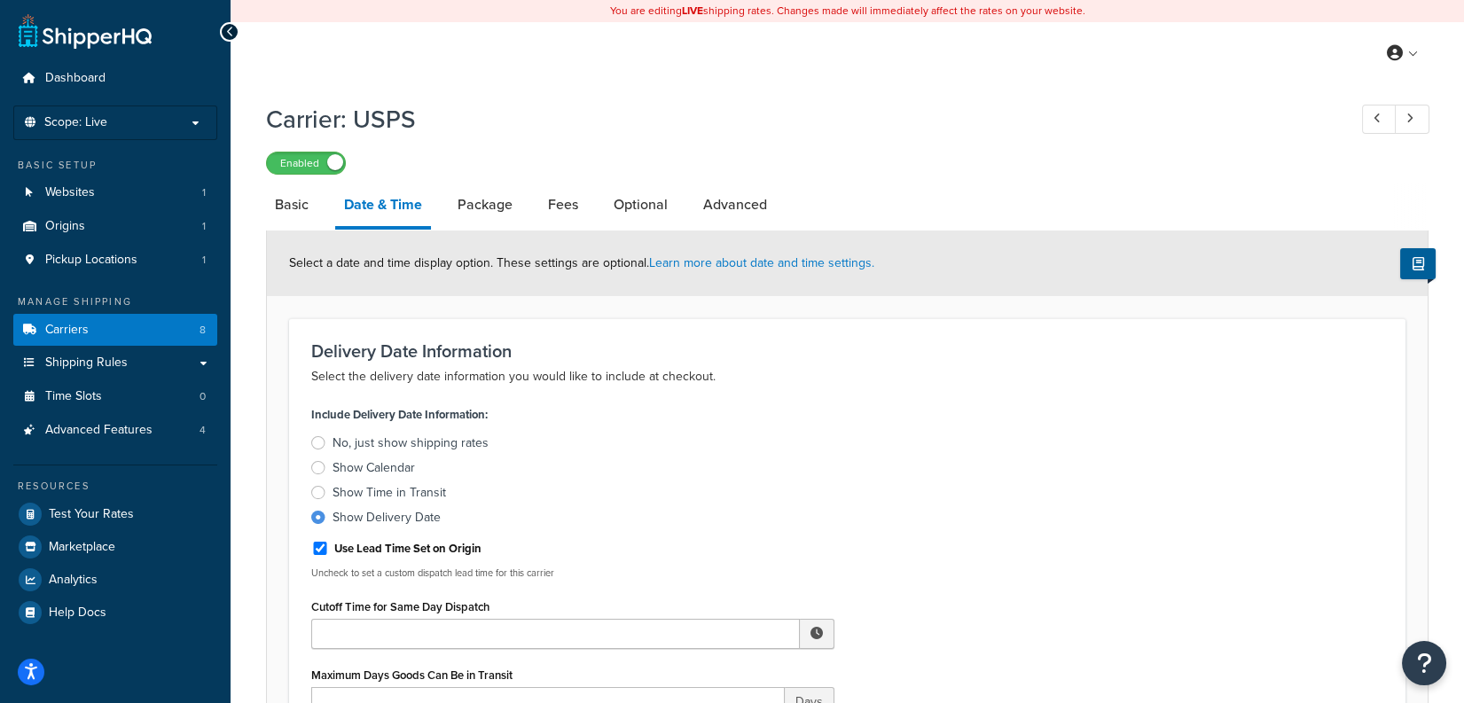
drag, startPoint x: 303, startPoint y: 210, endPoint x: 601, endPoint y: 164, distance: 301.5
click at [304, 210] on link "Basic" at bounding box center [291, 205] width 51 height 43
select select "usps"
select select "ONLINE"
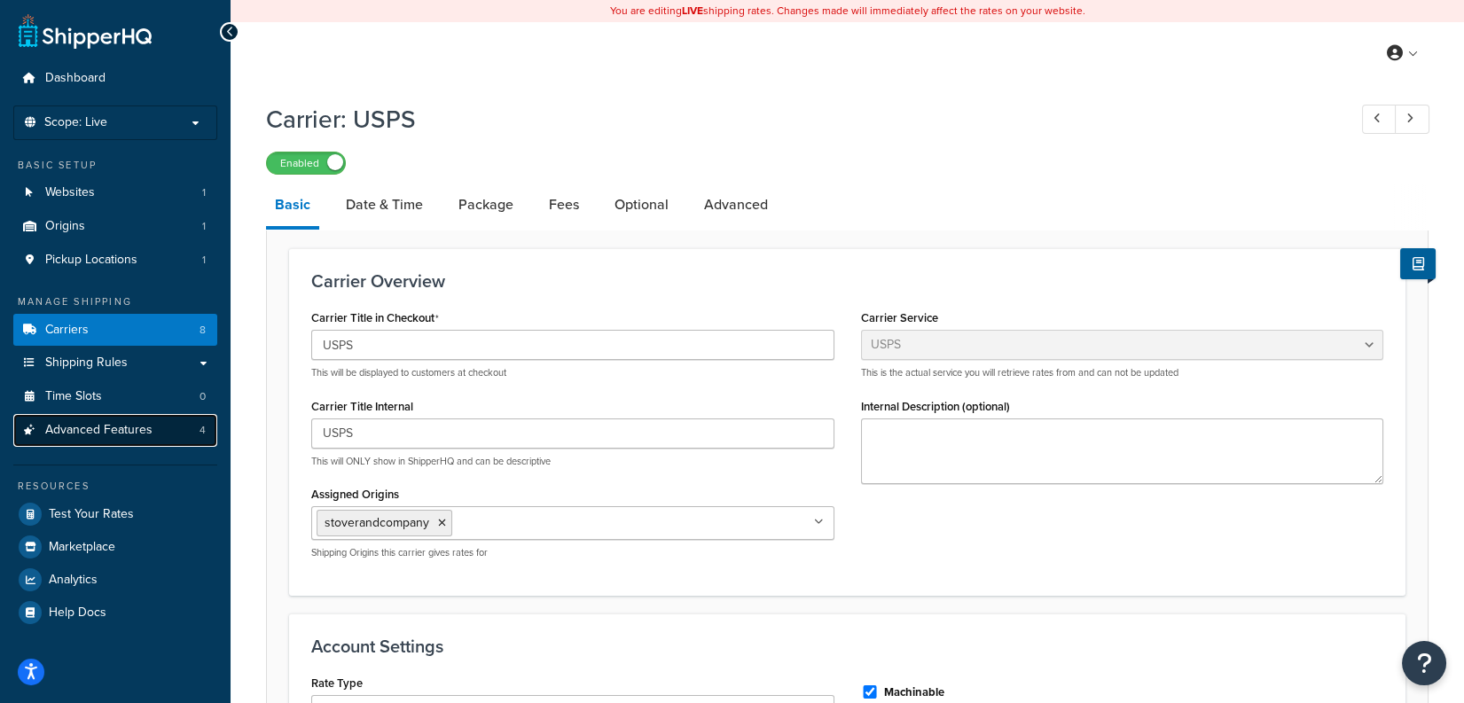
click at [137, 427] on span "Advanced Features" at bounding box center [98, 430] width 107 height 15
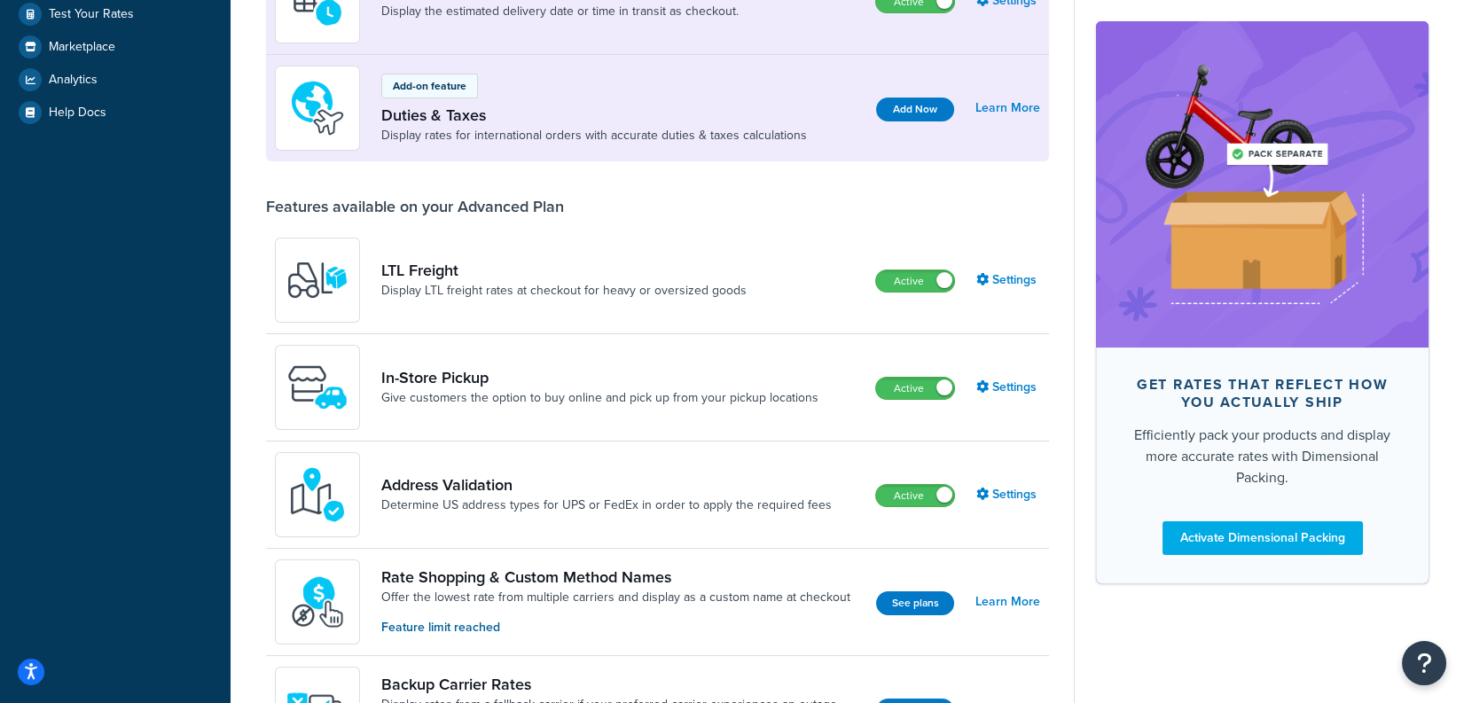
scroll to position [535, 0]
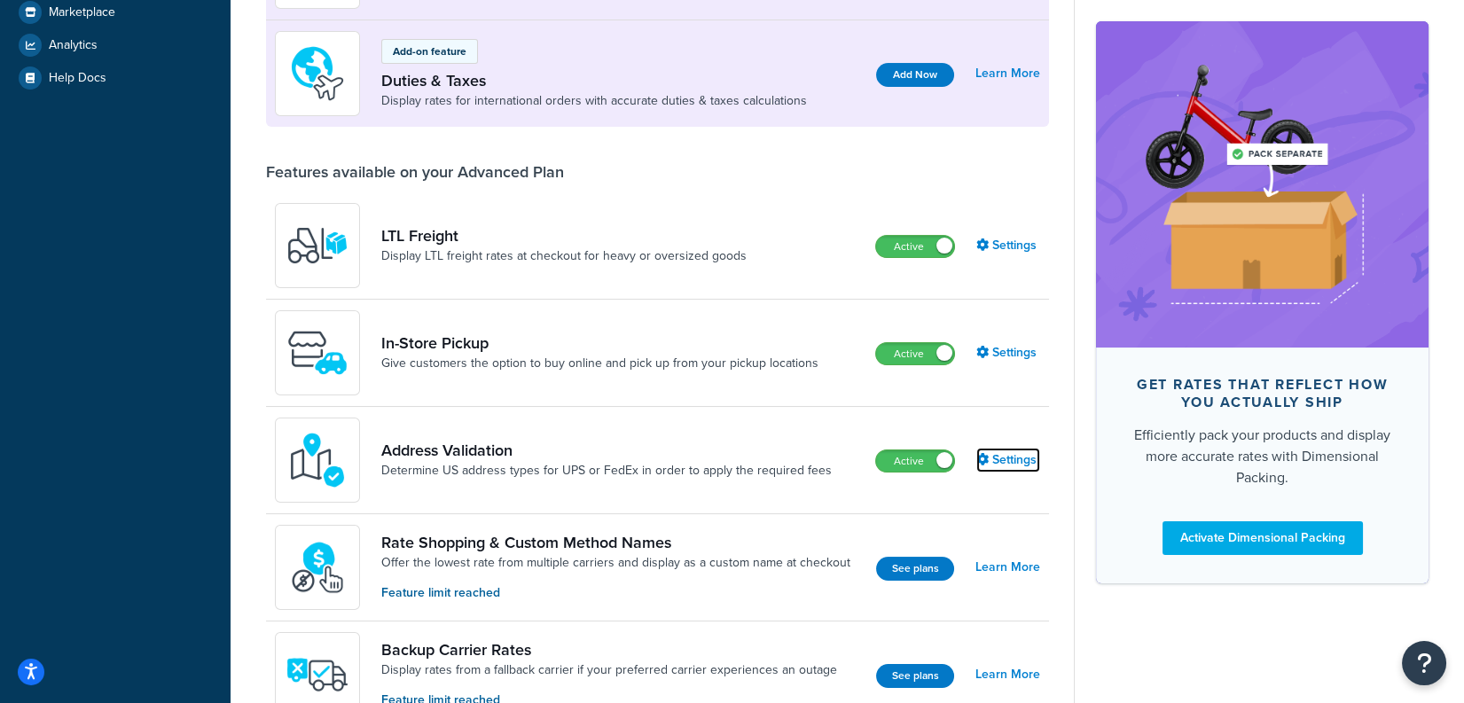
click at [994, 454] on link "Settings" at bounding box center [1008, 460] width 64 height 25
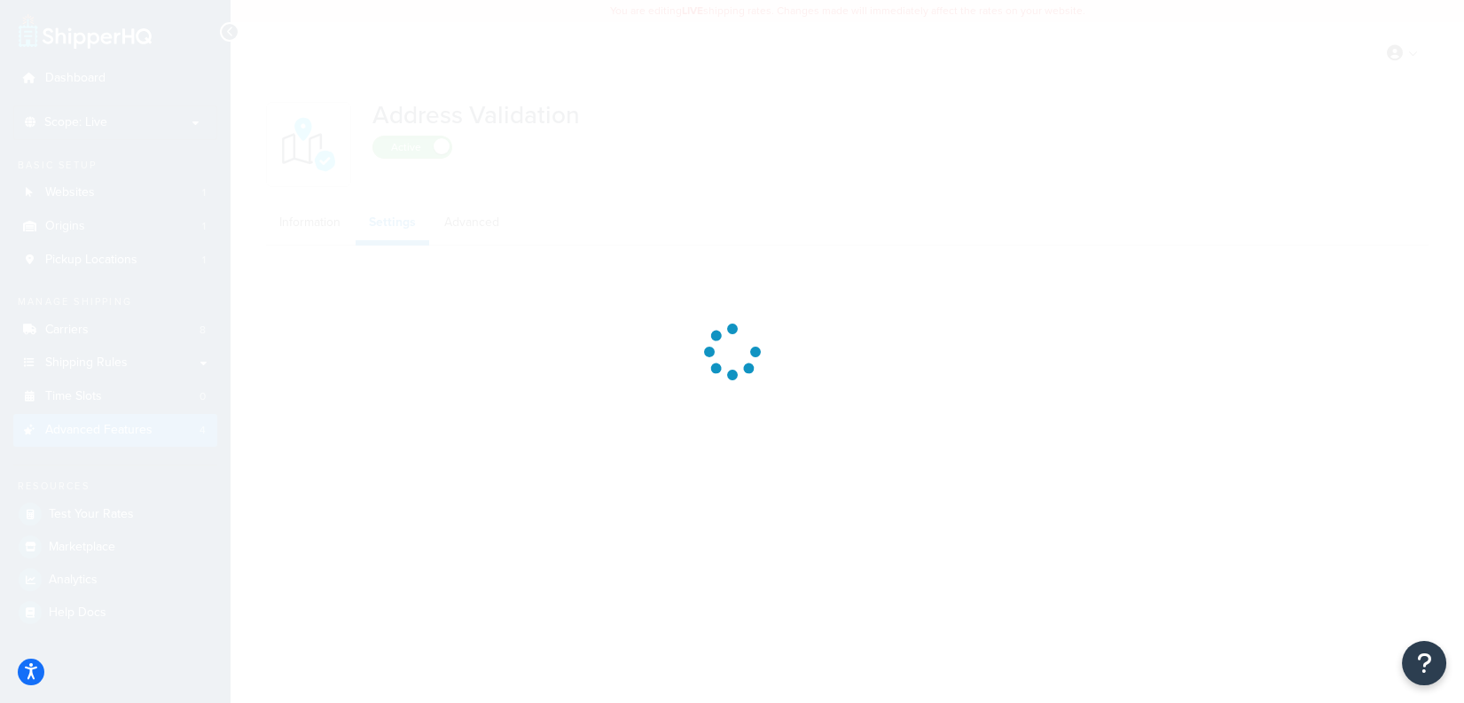
select select "107688"
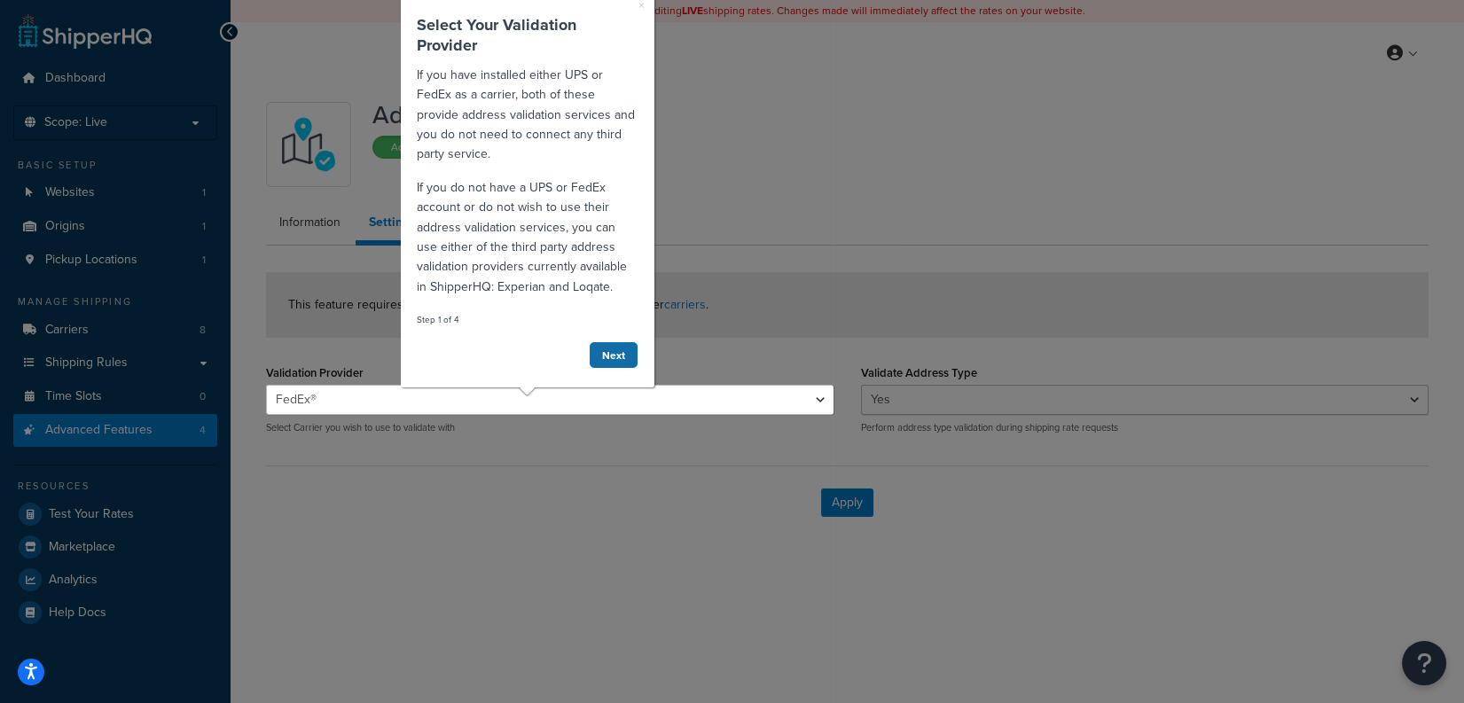
click at [614, 362] on link "Next" at bounding box center [614, 355] width 50 height 27
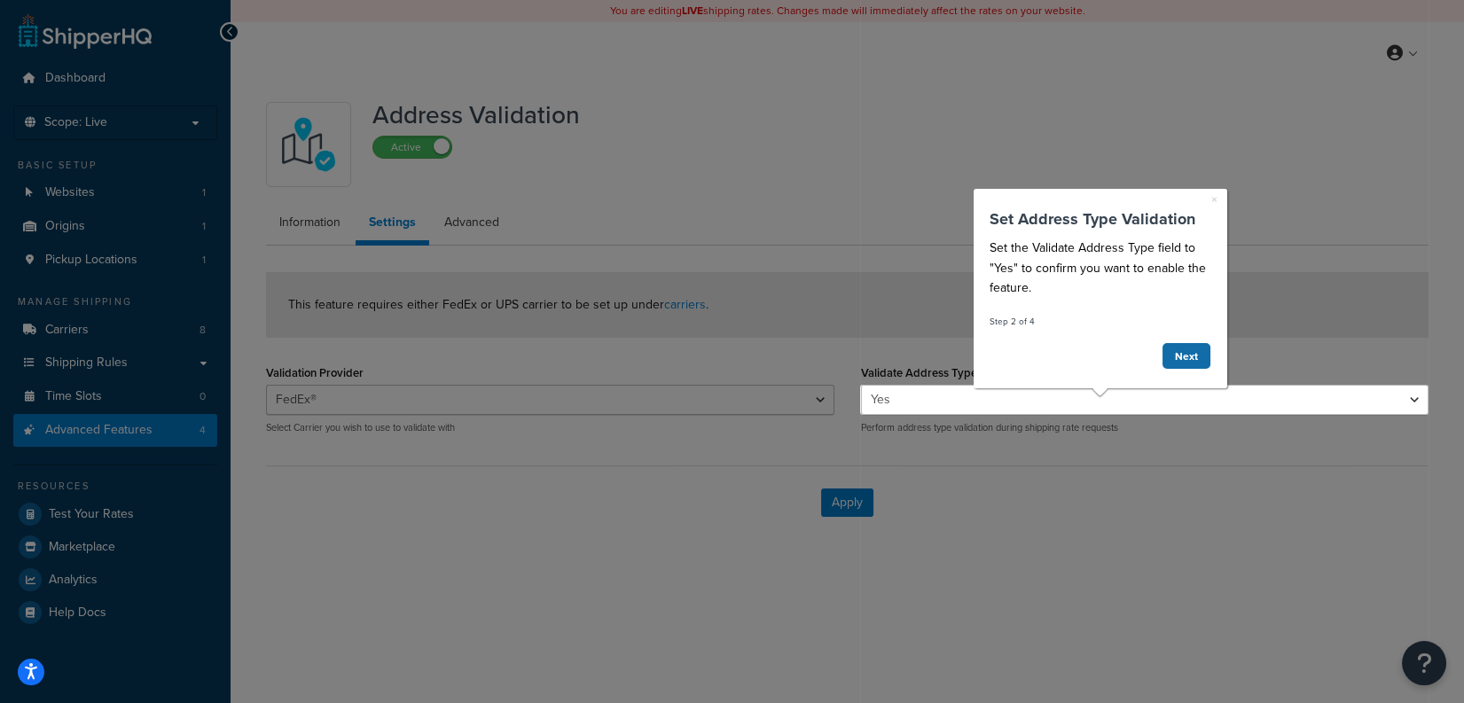
click at [1187, 351] on link "Next" at bounding box center [1186, 355] width 50 height 27
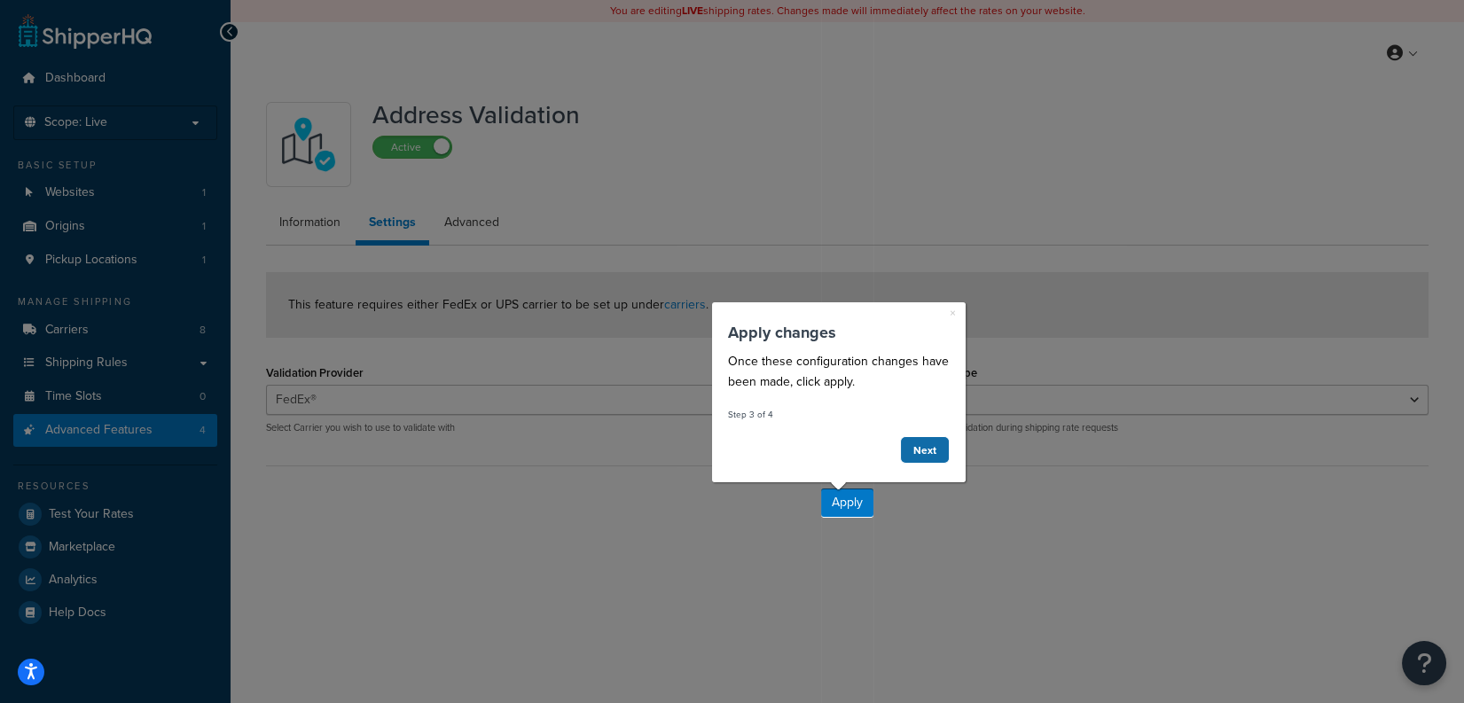
click at [944, 448] on link "Next" at bounding box center [925, 449] width 50 height 27
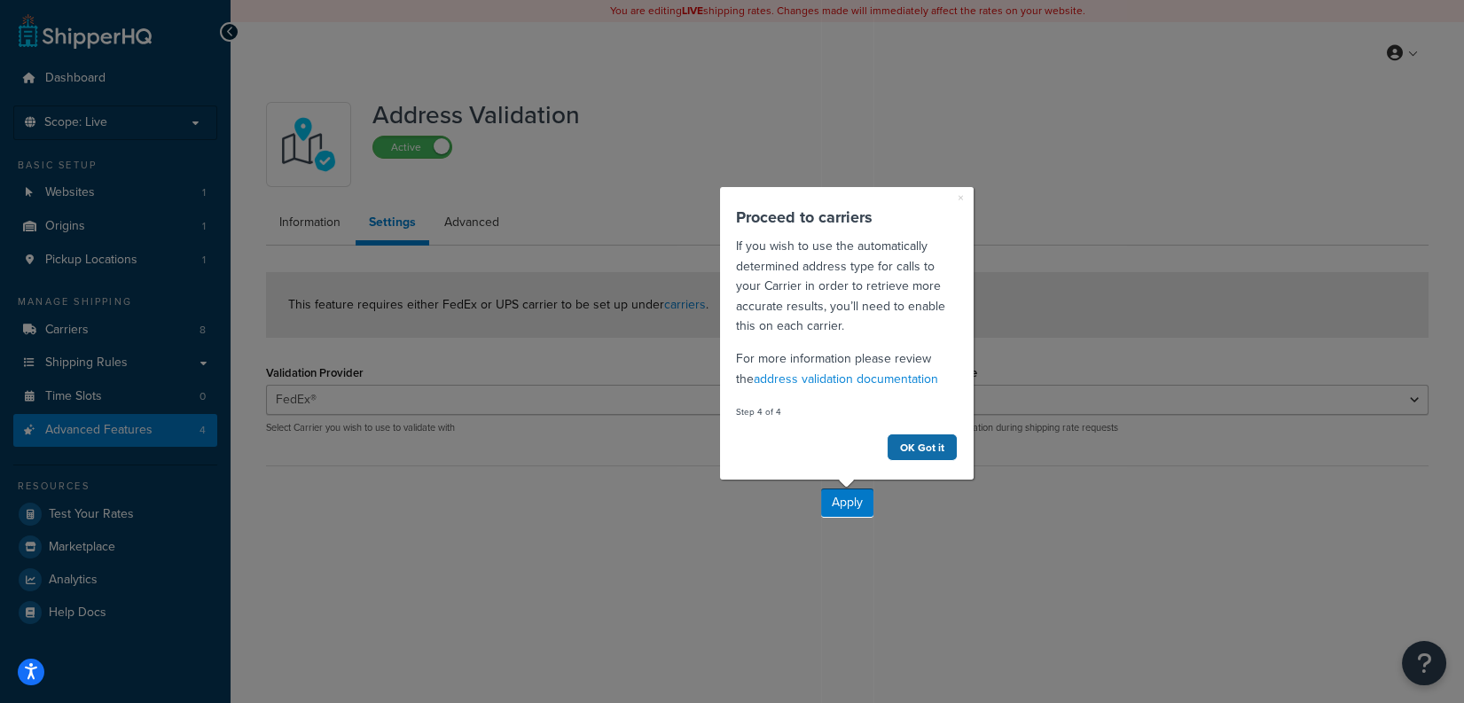
click at [928, 444] on link "OK Got it" at bounding box center [922, 447] width 71 height 27
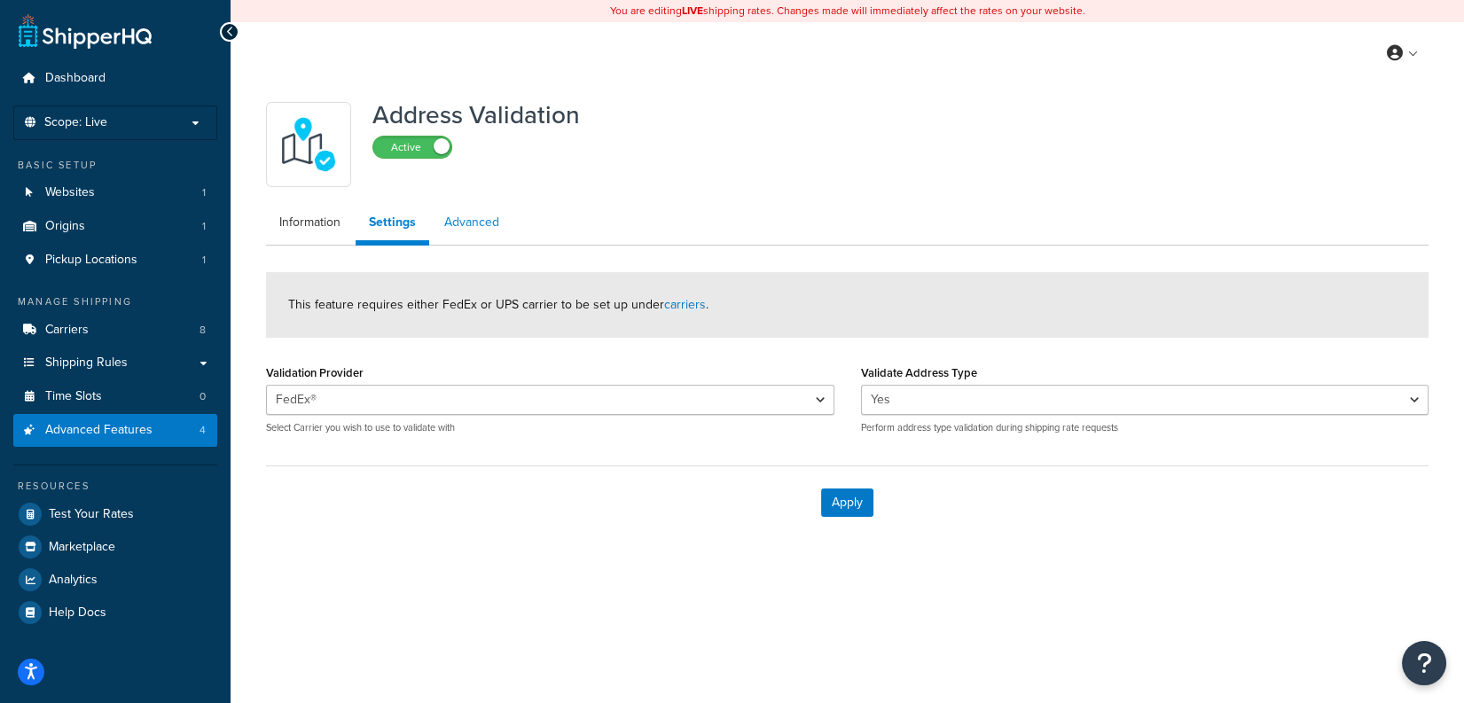
click at [470, 225] on link "Advanced" at bounding box center [472, 222] width 82 height 35
